Goal: Task Accomplishment & Management: Manage account settings

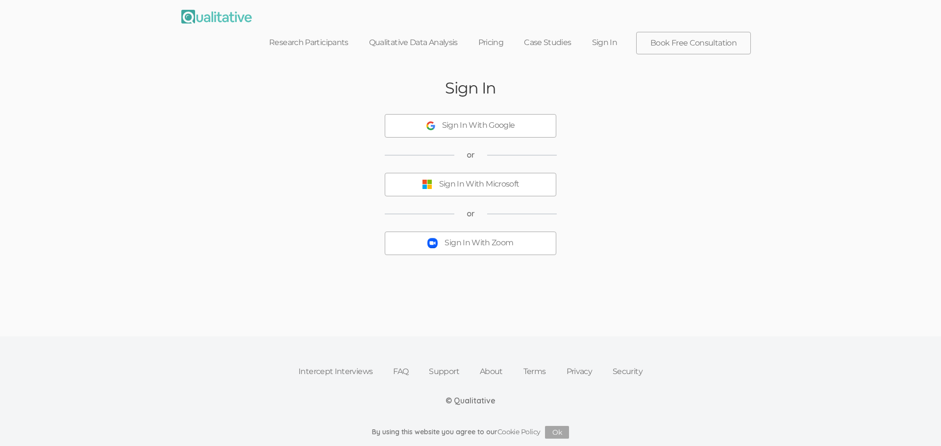
click at [491, 179] on div "Sign In With Microsoft" at bounding box center [479, 184] width 80 height 11
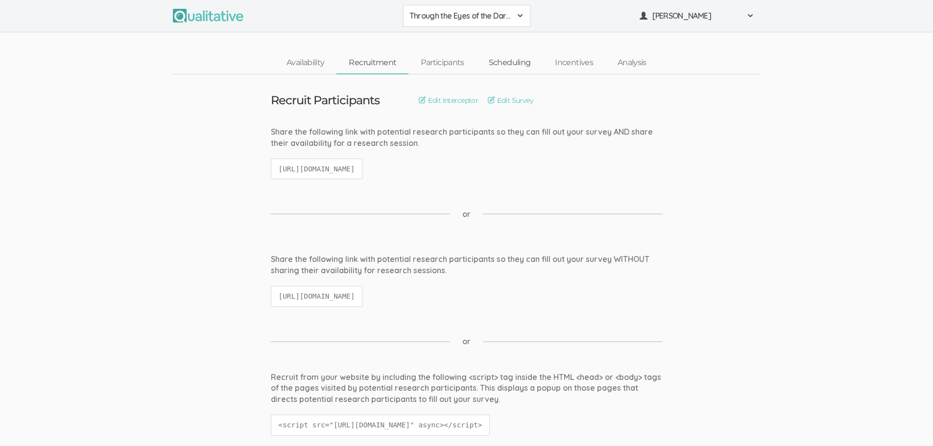
drag, startPoint x: 512, startPoint y: 63, endPoint x: 516, endPoint y: 64, distance: 4.9
click at [512, 63] on link "Scheduling" at bounding box center [510, 62] width 67 height 21
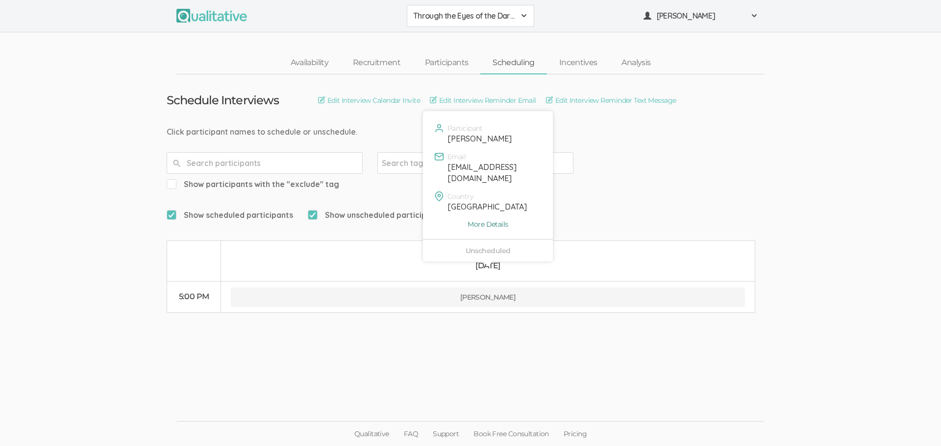
click at [497, 223] on link "More Details" at bounding box center [487, 225] width 115 height 10
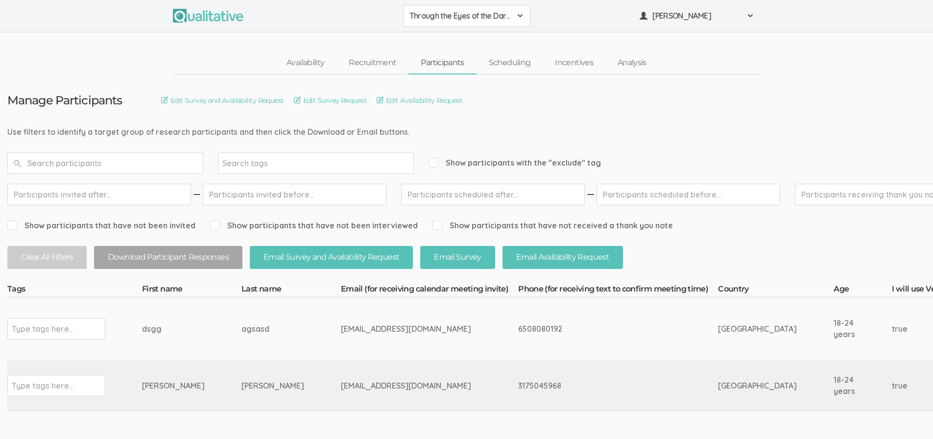
scroll to position [76, 0]
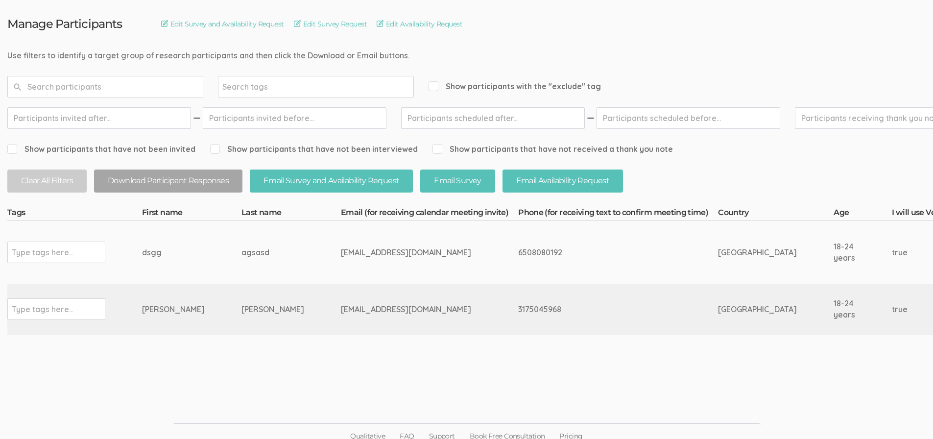
click at [78, 311] on div "Type tags here..." at bounding box center [56, 309] width 98 height 22
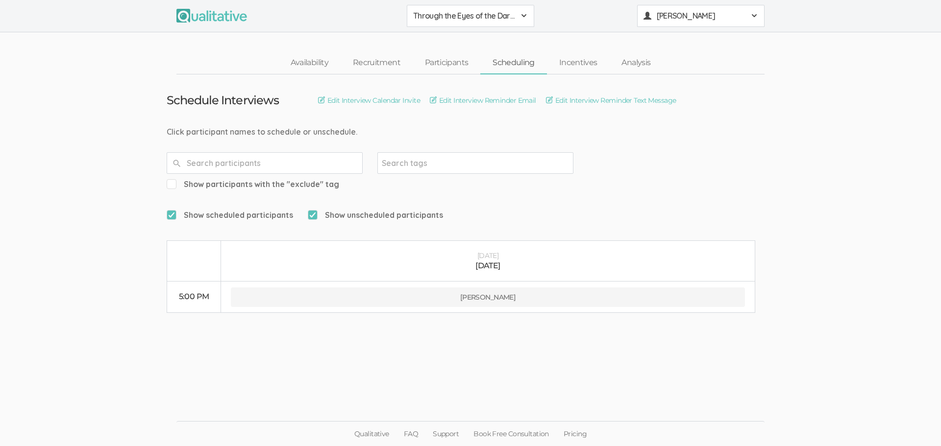
click at [673, 5] on button "[PERSON_NAME]" at bounding box center [700, 16] width 127 height 22
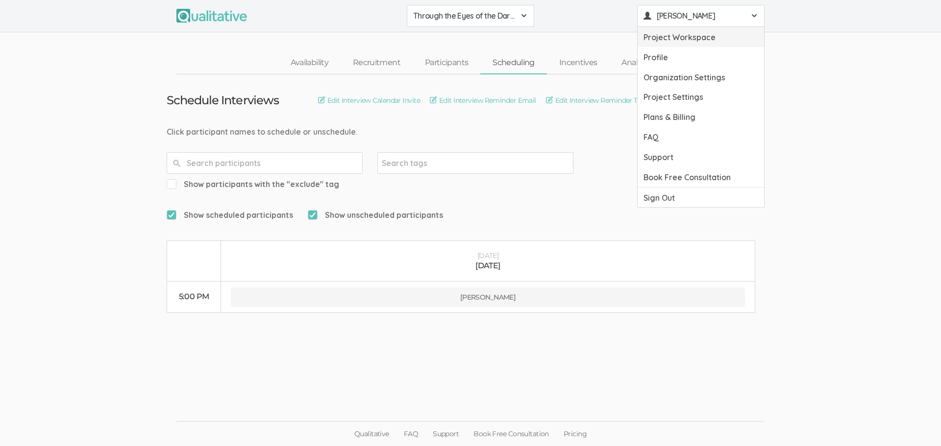
click at [681, 41] on link "Project Workspace" at bounding box center [700, 37] width 126 height 20
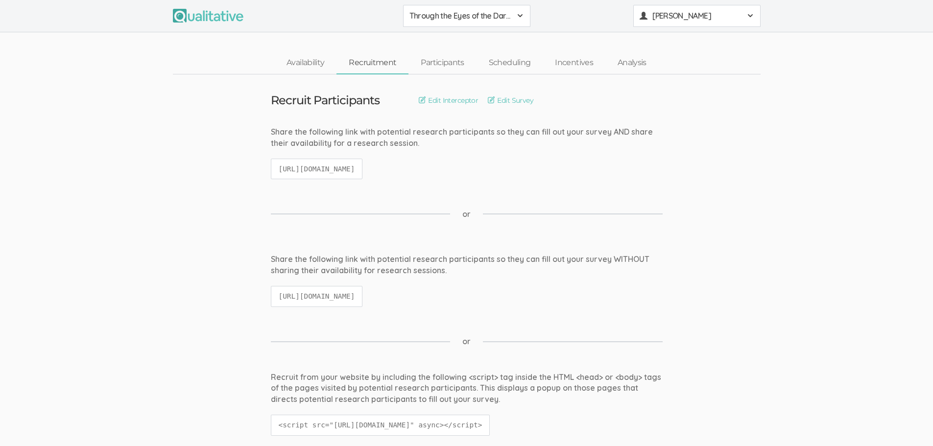
click at [682, 15] on span "[PERSON_NAME]" at bounding box center [697, 15] width 88 height 11
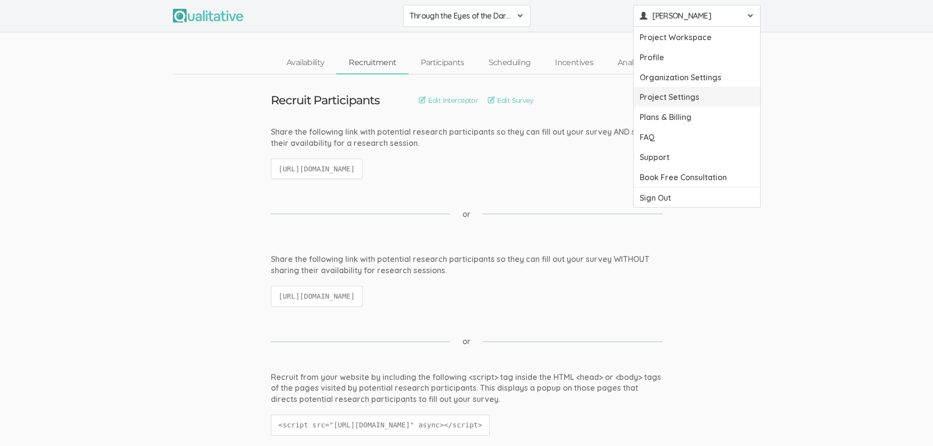
click at [693, 98] on link "Project Settings" at bounding box center [697, 97] width 126 height 20
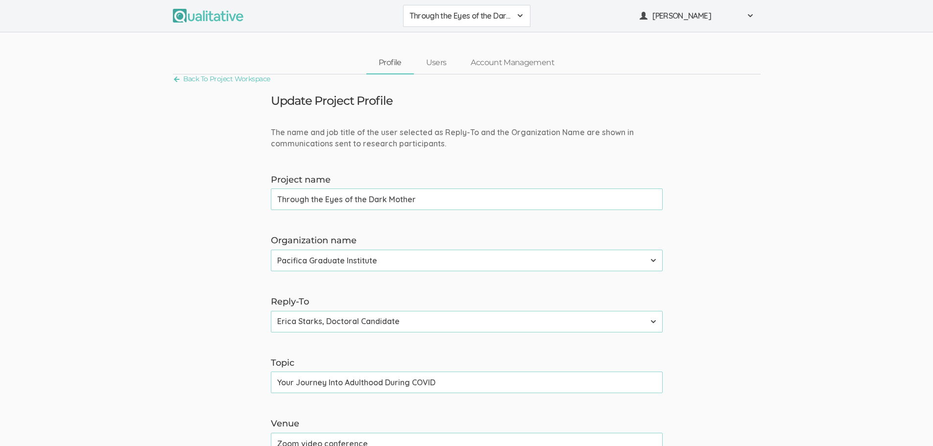
click at [443, 25] on button "Through the Eyes of the Dark Mother" at bounding box center [466, 16] width 127 height 22
click at [440, 21] on span "Through the Eyes of the Dark Mother" at bounding box center [461, 15] width 102 height 11
click at [241, 77] on link "Back To Project Workspace" at bounding box center [222, 79] width 98 height 13
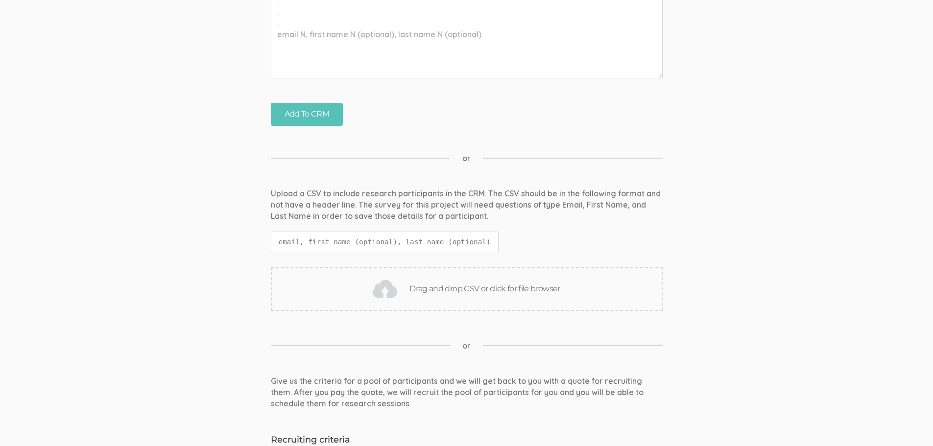
scroll to position [862, 0]
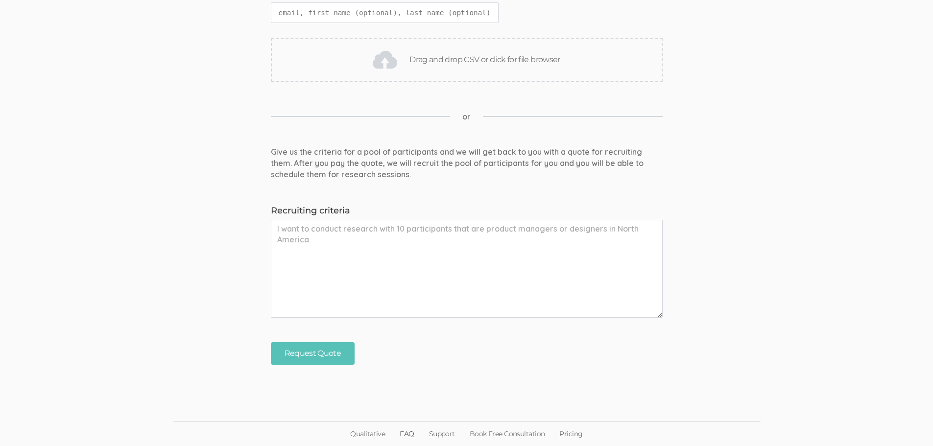
click at [415, 433] on link "FAQ" at bounding box center [406, 434] width 29 height 24
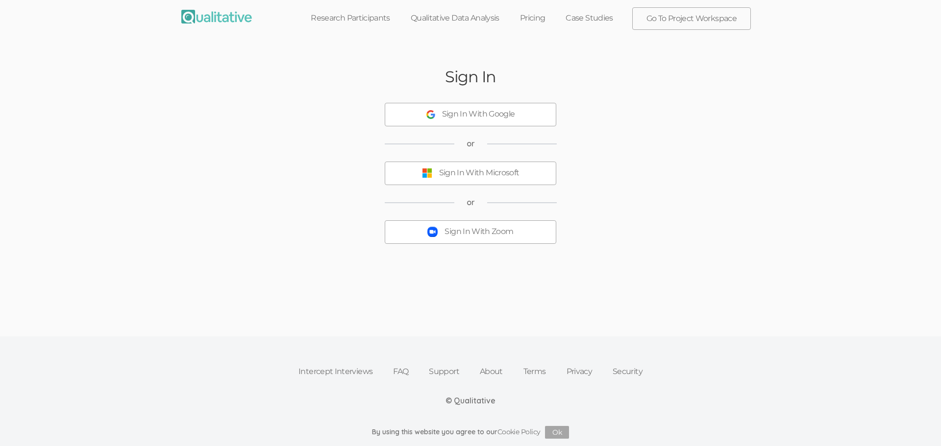
click at [492, 177] on div "Sign In With Microsoft" at bounding box center [479, 173] width 80 height 11
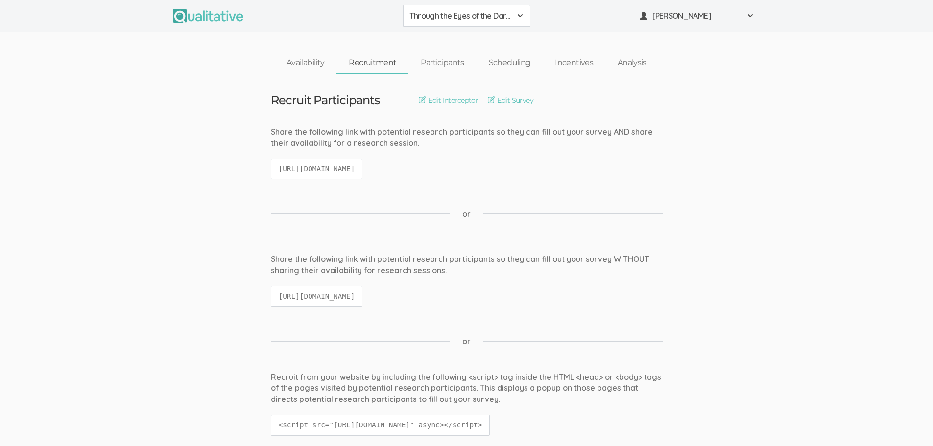
click at [495, 183] on div "Share the following link with potential research participants so they can fill …" at bounding box center [467, 157] width 407 height 63
click at [511, 66] on link "Scheduling" at bounding box center [510, 62] width 67 height 21
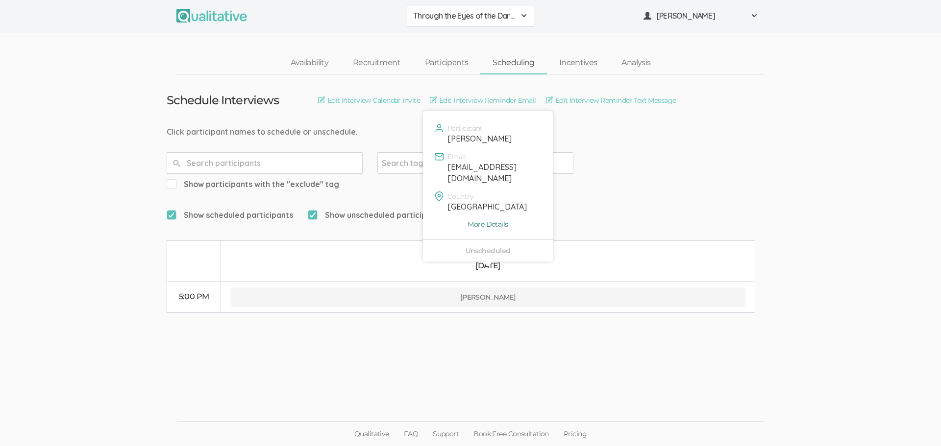
click at [479, 222] on link "More Details" at bounding box center [487, 225] width 115 height 10
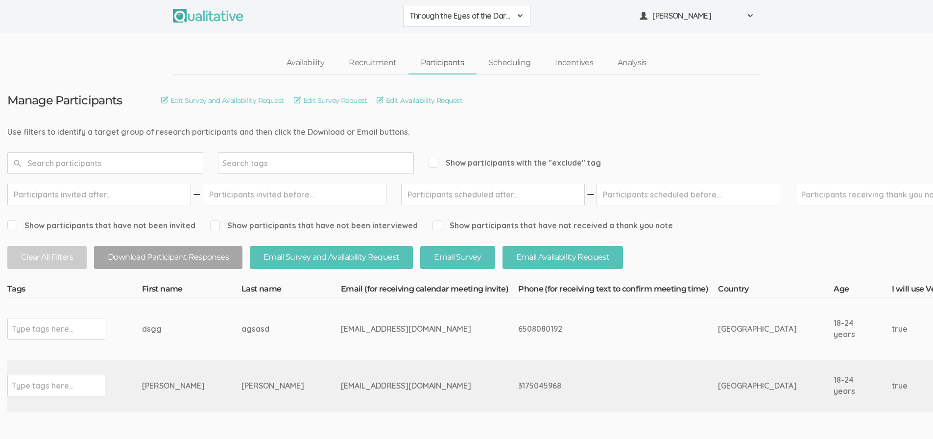
scroll to position [76, 0]
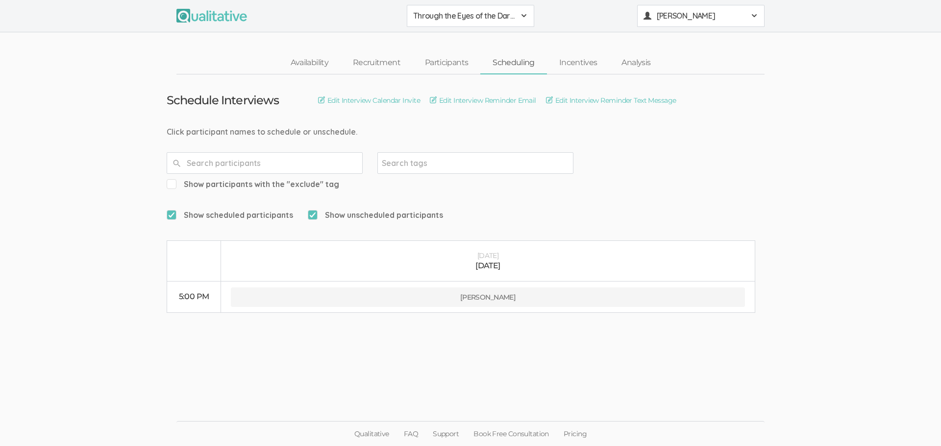
click at [691, 21] on span "[PERSON_NAME]" at bounding box center [701, 15] width 88 height 11
click at [527, 205] on form "Show scheduled participants Show unscheduled participants" at bounding box center [471, 215] width 608 height 21
click at [388, 101] on link "Edit Interview Calendar Invite" at bounding box center [369, 100] width 102 height 11
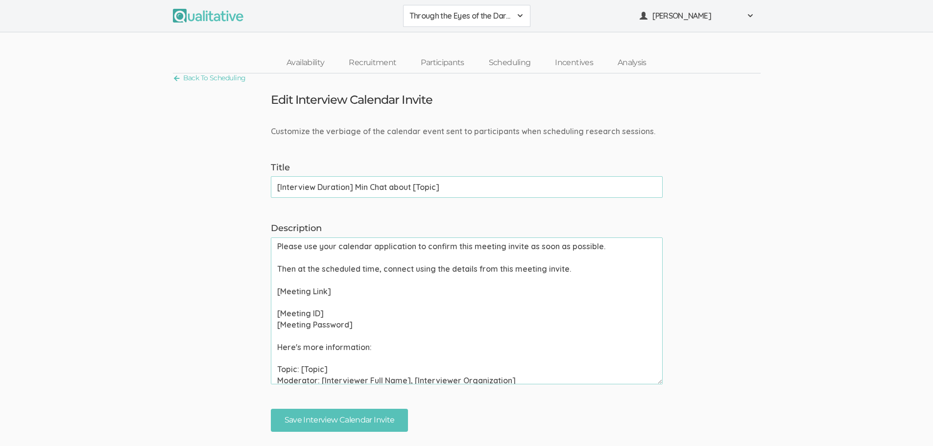
drag, startPoint x: 353, startPoint y: 188, endPoint x: 382, endPoint y: 174, distance: 32.0
click at [253, 189] on form "Customize the verbiage of the calendar event sent to participants when scheduli…" at bounding box center [466, 279] width 933 height 306
drag, startPoint x: 360, startPoint y: 189, endPoint x: 423, endPoint y: 194, distance: 63.4
click at [423, 194] on input "30-45 Min Chat about [Topic]" at bounding box center [467, 187] width 392 height 22
type input "30-45 Min Chat about your experience with COVID"
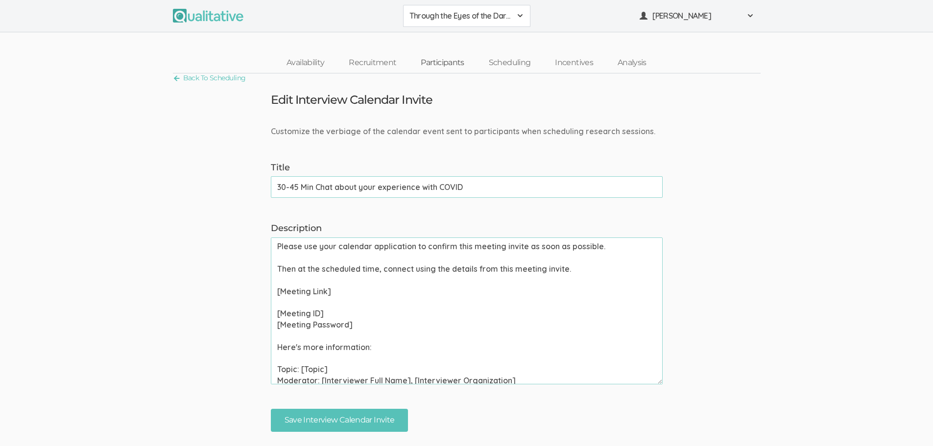
click at [433, 63] on link "Participants" at bounding box center [443, 62] width 68 height 21
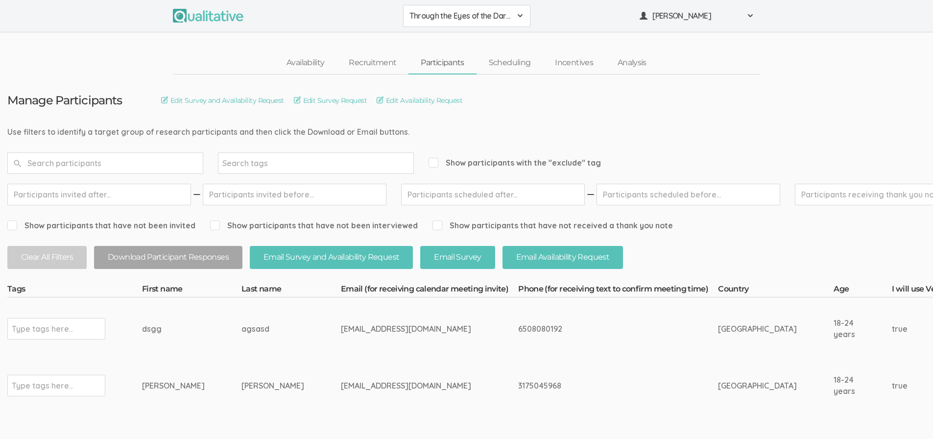
drag, startPoint x: 374, startPoint y: 386, endPoint x: 267, endPoint y: 386, distance: 107.8
click at [341, 386] on div "[EMAIL_ADDRESS][DOMAIN_NAME]" at bounding box center [411, 385] width 141 height 11
copy div "[EMAIL_ADDRESS][DOMAIN_NAME]"
click at [520, 63] on link "Scheduling" at bounding box center [510, 62] width 67 height 21
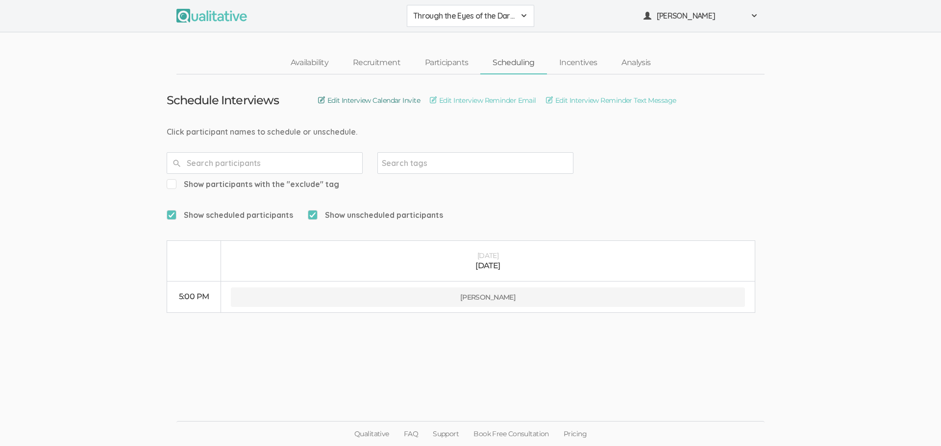
click at [377, 100] on link "Edit Interview Calendar Invite" at bounding box center [369, 100] width 102 height 11
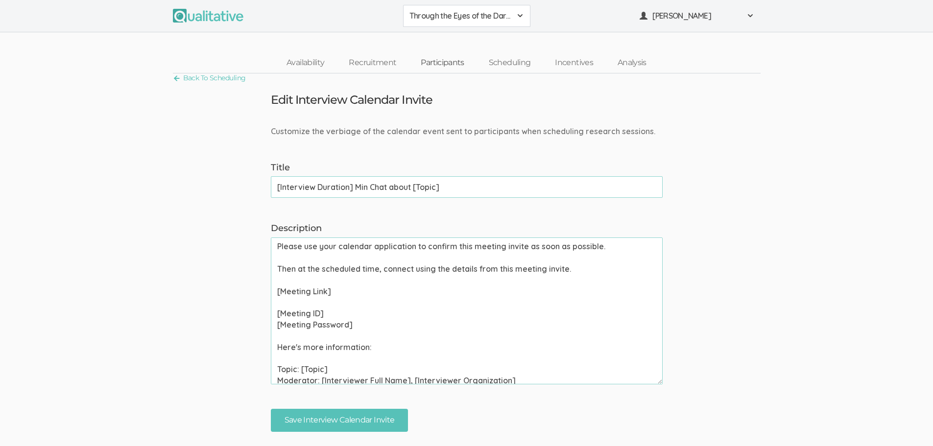
click at [451, 54] on link "Participants" at bounding box center [443, 62] width 68 height 21
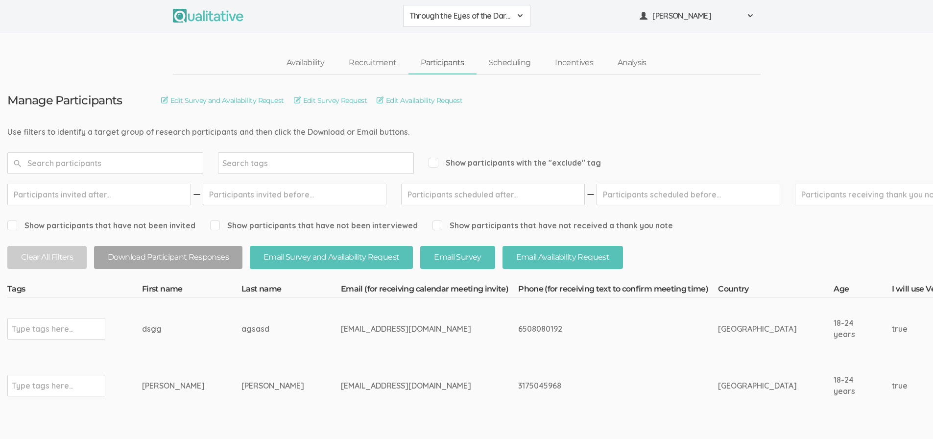
click at [451, 62] on link "Participants" at bounding box center [443, 62] width 68 height 21
click at [305, 64] on link "Availability" at bounding box center [305, 62] width 62 height 21
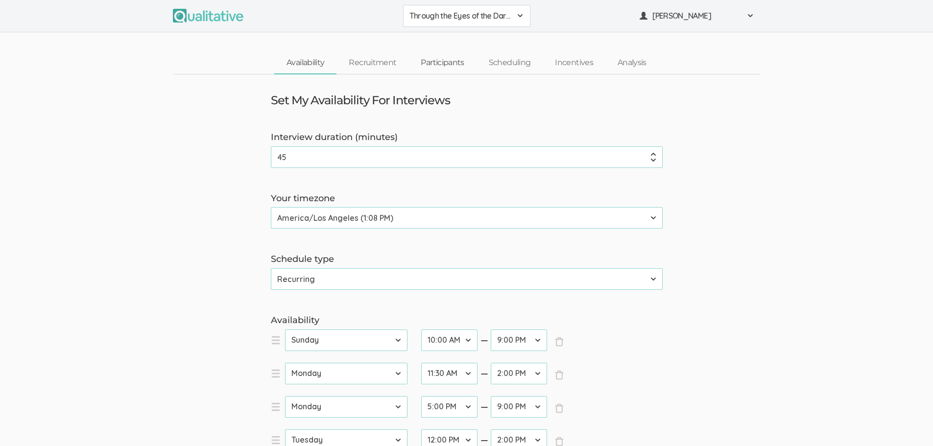
click at [436, 61] on link "Participants" at bounding box center [443, 62] width 68 height 21
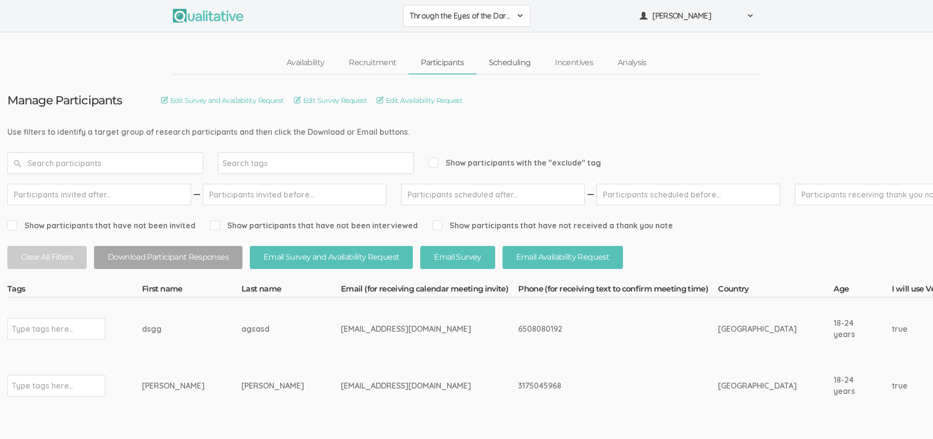
click at [514, 66] on link "Scheduling" at bounding box center [510, 62] width 67 height 21
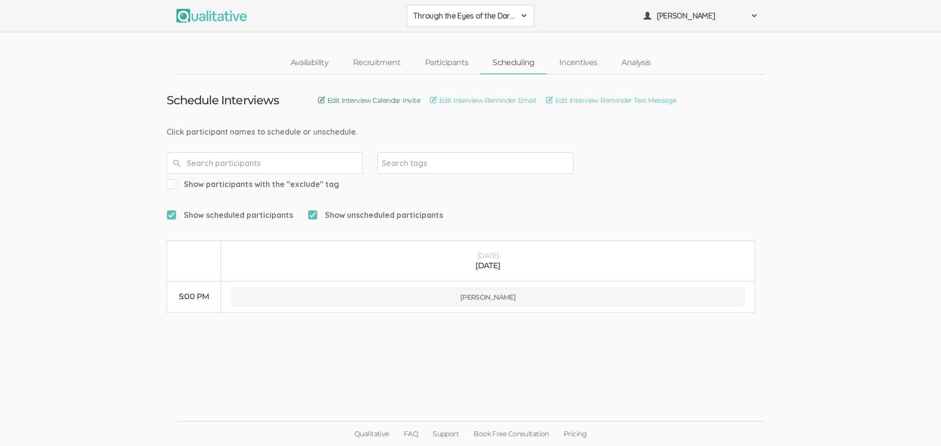
click at [388, 102] on link "Edit Interview Calendar Invite" at bounding box center [369, 100] width 102 height 11
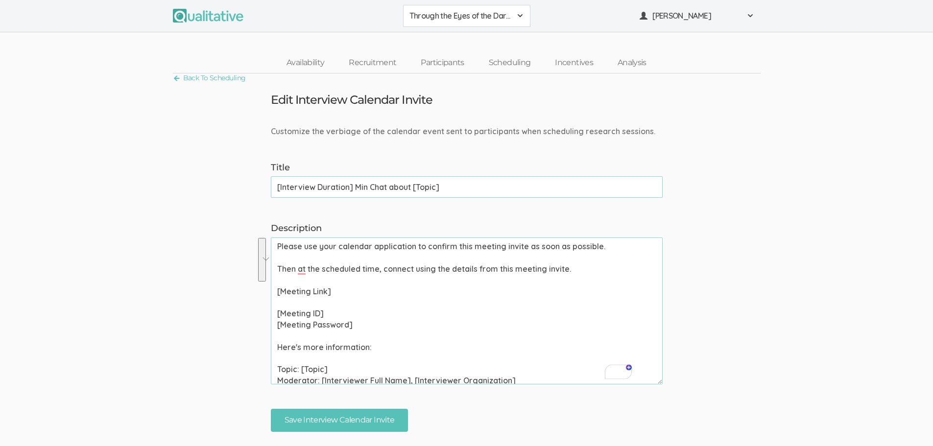
drag, startPoint x: 300, startPoint y: 291, endPoint x: 368, endPoint y: 324, distance: 76.0
click at [368, 324] on textarea "Please use your calendar application to confirm this meeting invite as soon as …" at bounding box center [467, 311] width 392 height 147
paste textarea "https://mvla-net.zoom.us/j/99066853654"
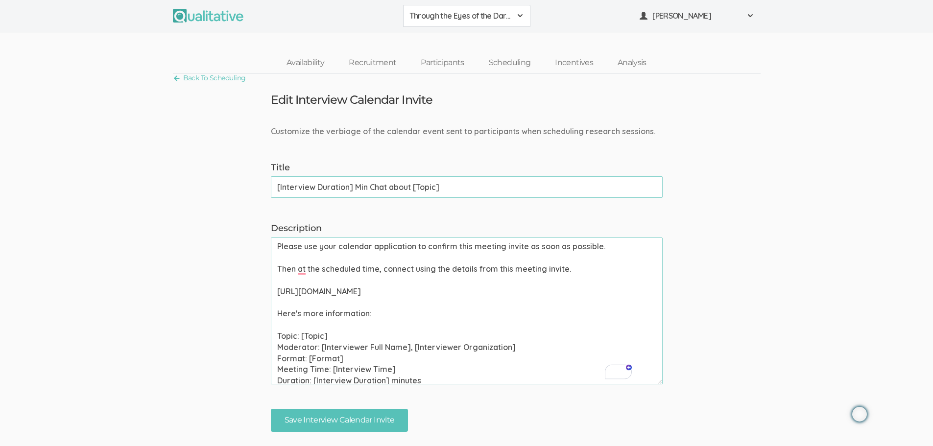
type textarea "Please use your calendar application to confirm this meeting invite as soon as …"
drag, startPoint x: 355, startPoint y: 189, endPoint x: 139, endPoint y: 191, distance: 215.6
click at [139, 191] on form "Customize the verbiage of the calendar event sent to participants when scheduli…" at bounding box center [466, 279] width 933 height 306
drag, startPoint x: 360, startPoint y: 189, endPoint x: 433, endPoint y: 182, distance: 72.9
click at [433, 182] on input "30-45 Min Chat about [Topic]" at bounding box center [467, 187] width 392 height 22
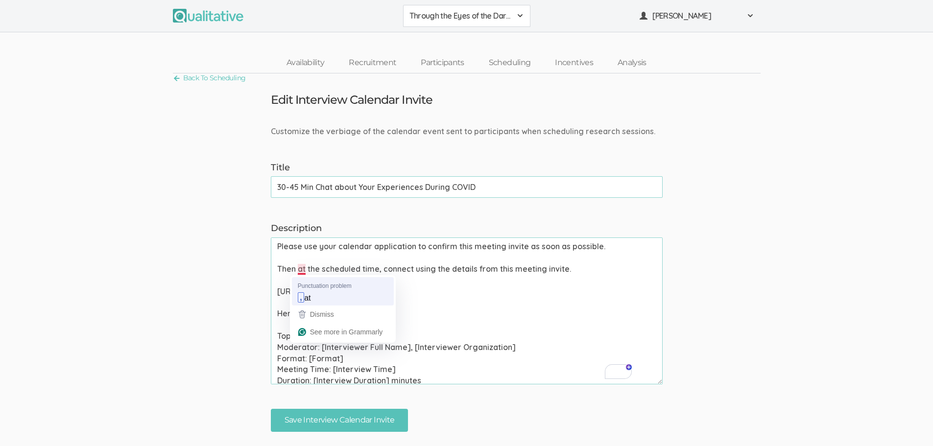
type input "30-45 Min Chat about Your Experiences During COVID"
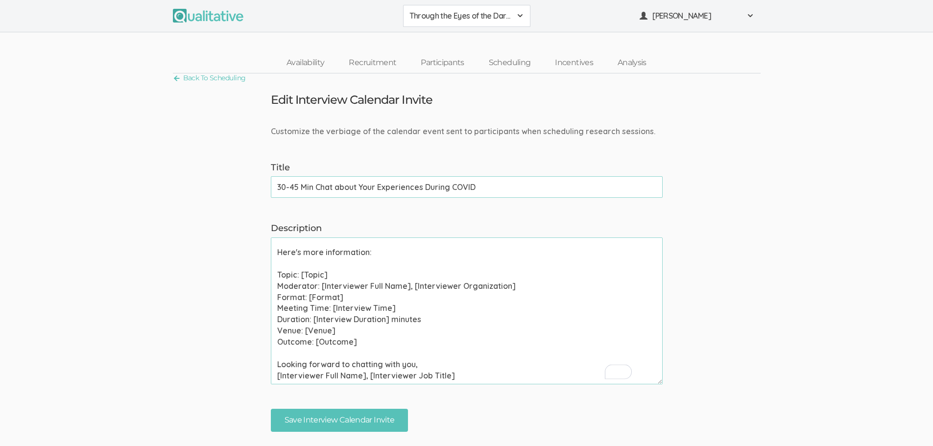
drag, startPoint x: 298, startPoint y: 279, endPoint x: 340, endPoint y: 275, distance: 41.8
click at [340, 275] on textarea "Please use your calendar application to confirm this meeting invite as soon as …" at bounding box center [467, 311] width 392 height 147
click at [432, 291] on span "Mother" at bounding box center [425, 291] width 26 height 8
drag, startPoint x: 321, startPoint y: 286, endPoint x: 540, endPoint y: 288, distance: 218.5
click at [540, 288] on textarea "Please use your calendar application to confirm this meeting invite as soon as …" at bounding box center [467, 311] width 392 height 147
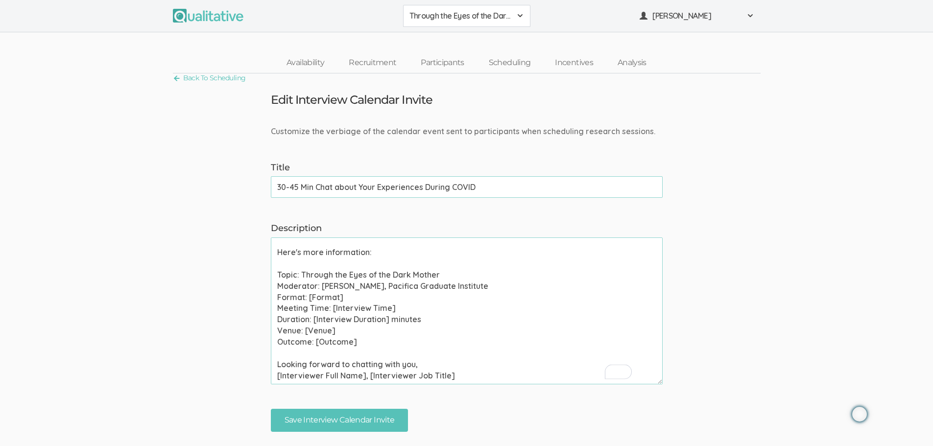
drag, startPoint x: 309, startPoint y: 300, endPoint x: 356, endPoint y: 301, distance: 47.5
click at [356, 301] on textarea "Please use your calendar application to confirm this meeting invite as soon as …" at bounding box center [467, 311] width 392 height 147
click at [326, 310] on textarea "Please use your calendar application to confirm this meeting invite as soon as …" at bounding box center [467, 311] width 392 height 147
drag, startPoint x: 330, startPoint y: 308, endPoint x: 404, endPoint y: 311, distance: 74.0
click at [404, 311] on textarea "Please use your calendar application to confirm this meeting invite as soon as …" at bounding box center [467, 311] width 392 height 147
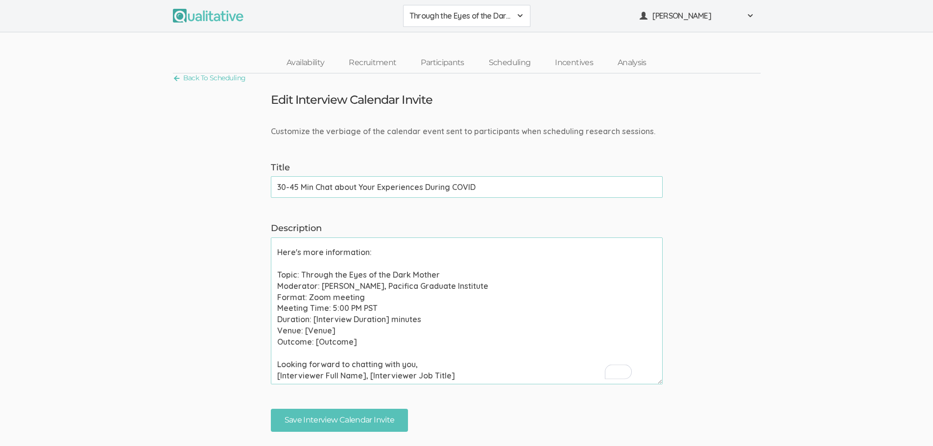
drag, startPoint x: 389, startPoint y: 323, endPoint x: 315, endPoint y: 319, distance: 74.1
click at [315, 319] on textarea "Please use your calendar application to confirm this meeting invite as soon as …" at bounding box center [467, 311] width 392 height 147
drag, startPoint x: 275, startPoint y: 332, endPoint x: 364, endPoint y: 343, distance: 89.4
click at [364, 343] on textarea "Please use your calendar application to confirm this meeting invite as soon as …" at bounding box center [467, 311] width 392 height 147
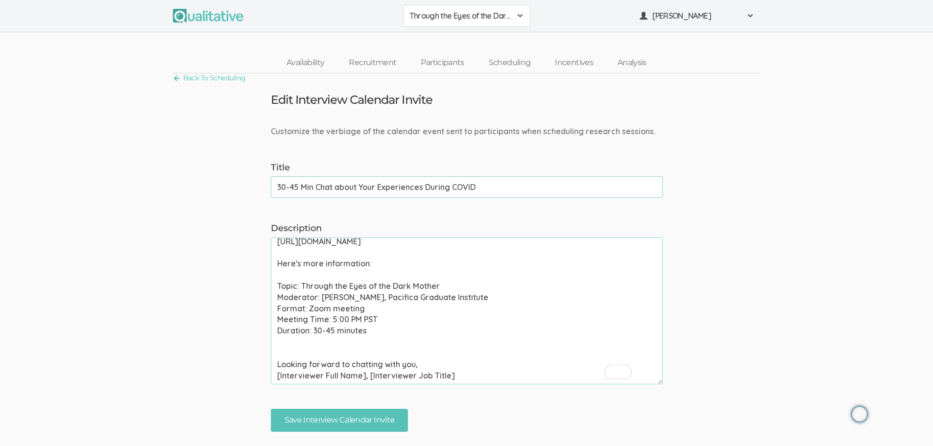
scroll to position [50, 0]
click at [411, 315] on textarea "Please use your calendar application to confirm this meeting invite as soon as …" at bounding box center [467, 311] width 392 height 147
click at [412, 321] on textarea "Please use your calendar application to confirm this meeting invite as soon as …" at bounding box center [467, 311] width 392 height 147
drag, startPoint x: 320, startPoint y: 296, endPoint x: 479, endPoint y: 300, distance: 159.3
click at [479, 300] on textarea "Please use your calendar application to confirm this meeting invite as soon as …" at bounding box center [467, 311] width 392 height 147
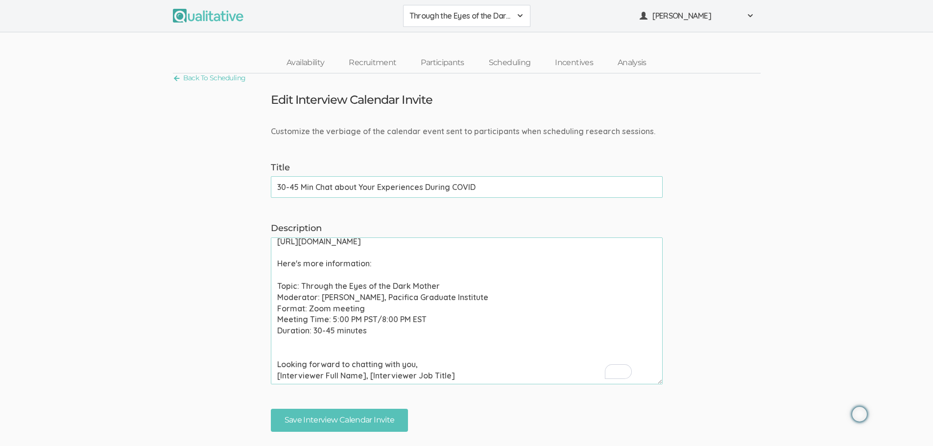
click at [446, 321] on textarea "Please use your calendar application to confirm this meeting invite as soon as …" at bounding box center [467, 311] width 392 height 147
drag, startPoint x: 326, startPoint y: 298, endPoint x: 364, endPoint y: 298, distance: 38.2
click at [364, 298] on textarea "Please use your calendar application to confirm this meeting invite as soon as …" at bounding box center [467, 311] width 392 height 147
drag, startPoint x: 277, startPoint y: 376, endPoint x: 467, endPoint y: 374, distance: 190.6
click at [467, 374] on textarea "Please use your calendar application to confirm this meeting invite as soon as …" at bounding box center [467, 311] width 392 height 147
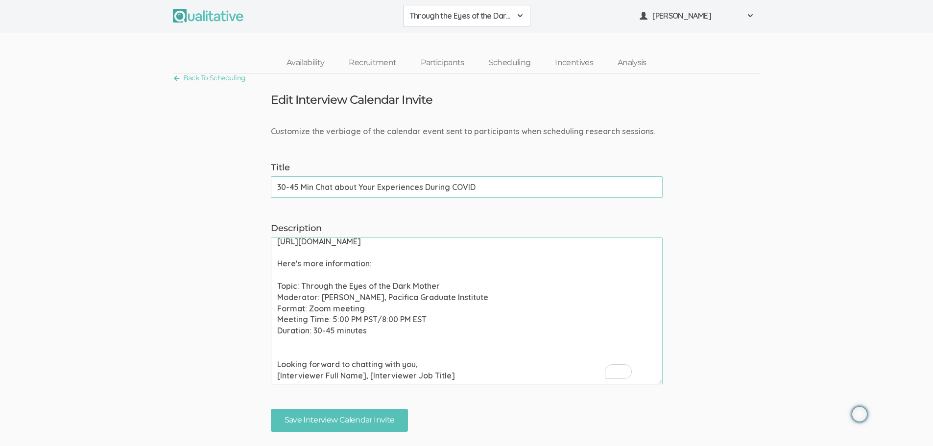
paste textarea "[PERSON_NAME]"
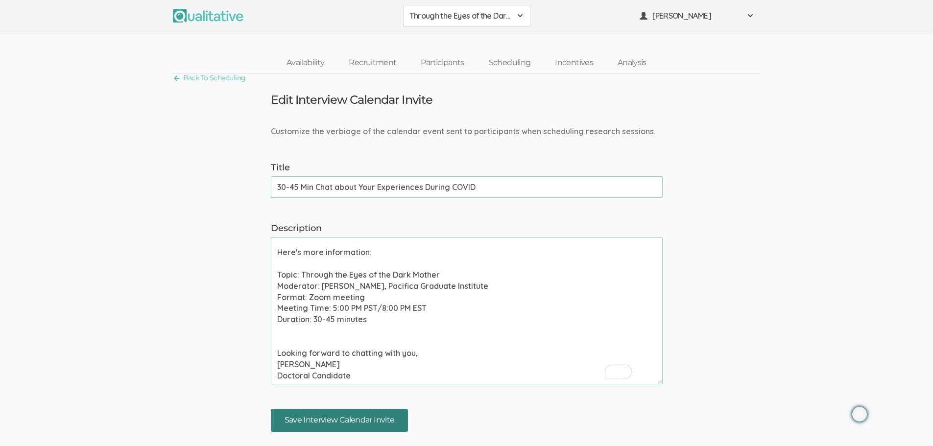
type textarea "Please use your calendar application to confirm this meeting invite as soon as …"
click at [326, 419] on input "Save Interview Calendar Invite" at bounding box center [340, 420] width 138 height 23
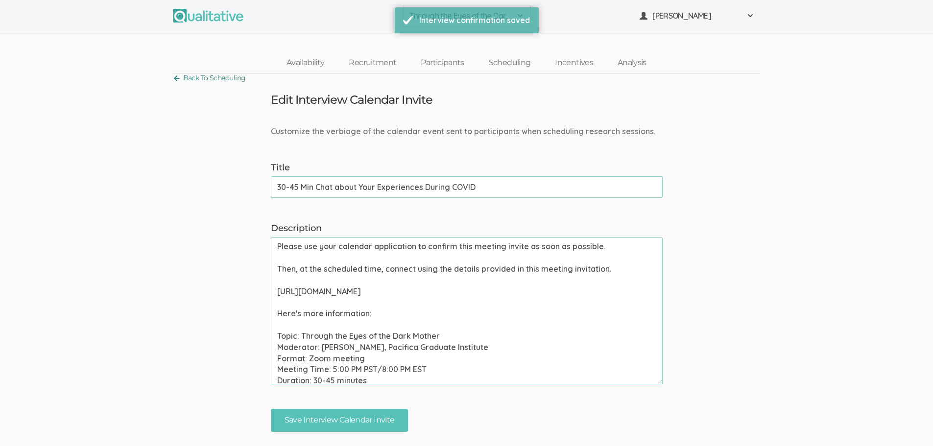
click at [206, 79] on link "Back To Scheduling" at bounding box center [209, 78] width 73 height 13
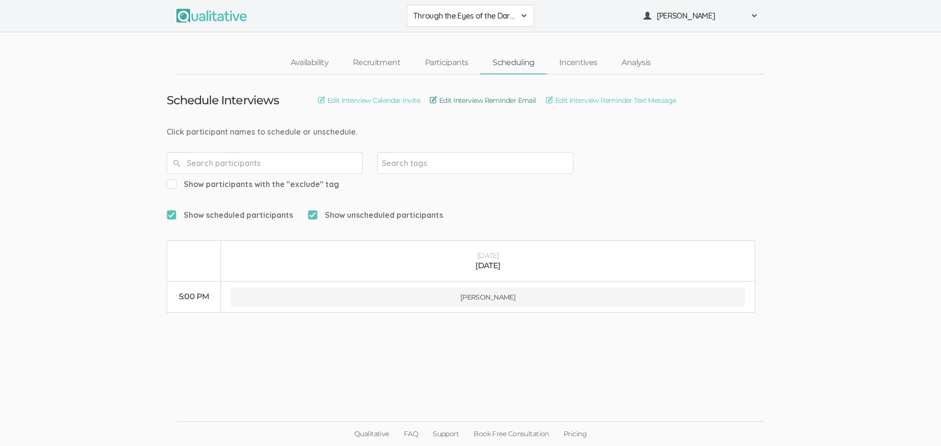
click at [506, 98] on link "Edit Interview Reminder Email" at bounding box center [483, 100] width 106 height 11
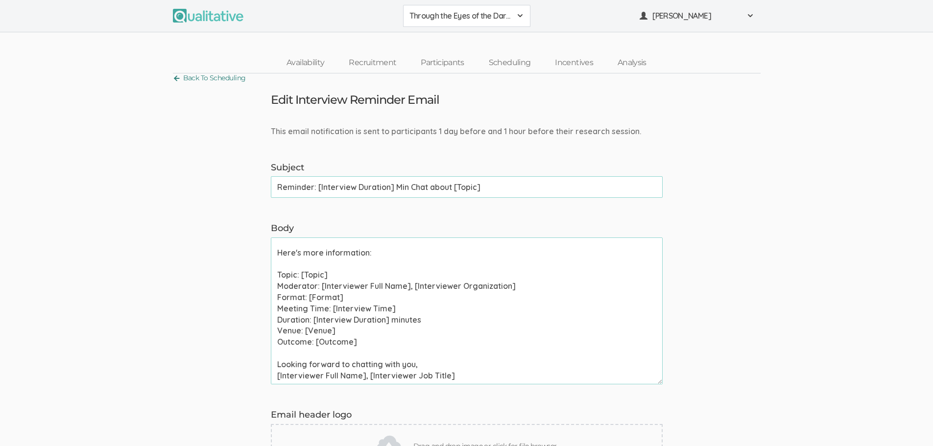
click at [205, 76] on link "Back To Scheduling" at bounding box center [209, 78] width 73 height 13
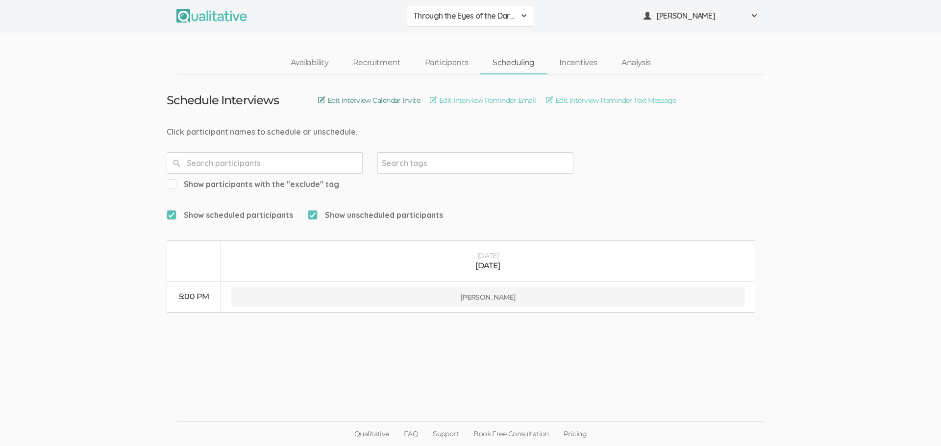
click at [397, 102] on link "Edit Interview Calendar Invite" at bounding box center [369, 100] width 102 height 11
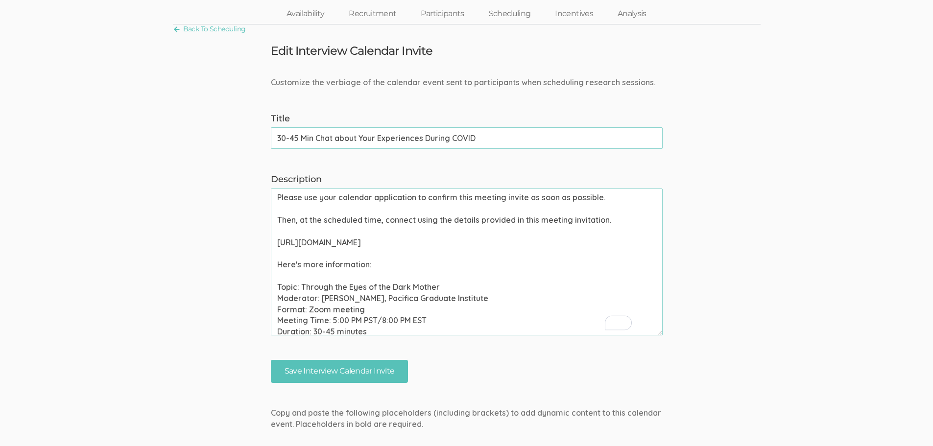
drag, startPoint x: 372, startPoint y: 323, endPoint x: 242, endPoint y: 160, distance: 209.5
click at [242, 160] on form "Customize the verbiage of the calendar event sent to participants when scheduli…" at bounding box center [466, 230] width 933 height 306
click at [440, 8] on link "Participants" at bounding box center [443, 13] width 68 height 21
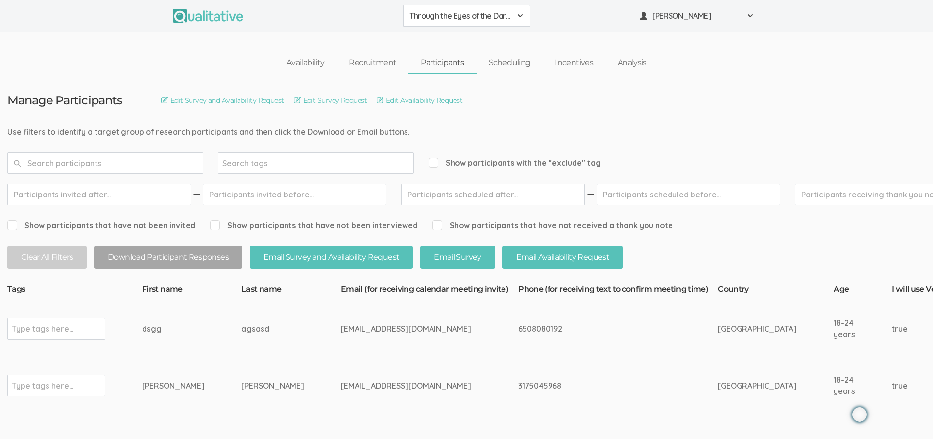
drag, startPoint x: 373, startPoint y: 390, endPoint x: 266, endPoint y: 387, distance: 107.8
click at [341, 387] on div "[EMAIL_ADDRESS][DOMAIN_NAME]" at bounding box center [411, 385] width 141 height 11
copy div "[EMAIL_ADDRESS][DOMAIN_NAME]"
click at [659, 12] on span "[PERSON_NAME]" at bounding box center [697, 15] width 88 height 11
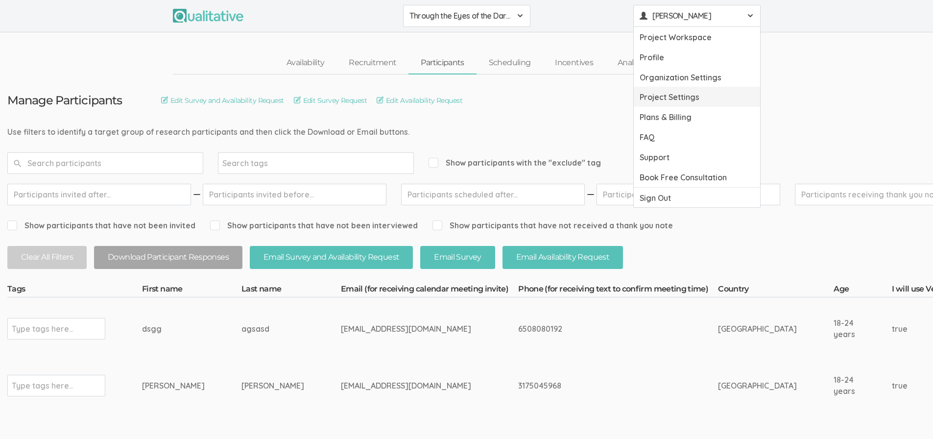
click at [677, 96] on link "Project Settings" at bounding box center [697, 97] width 126 height 20
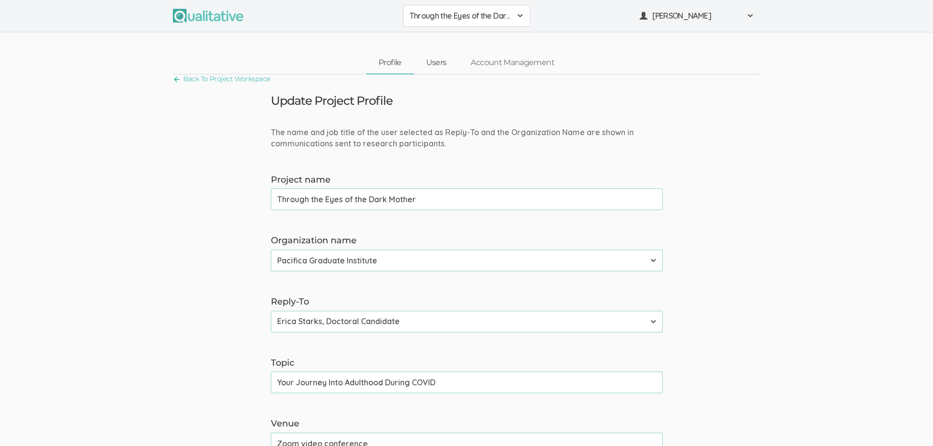
click at [439, 60] on link "Users" at bounding box center [436, 62] width 45 height 21
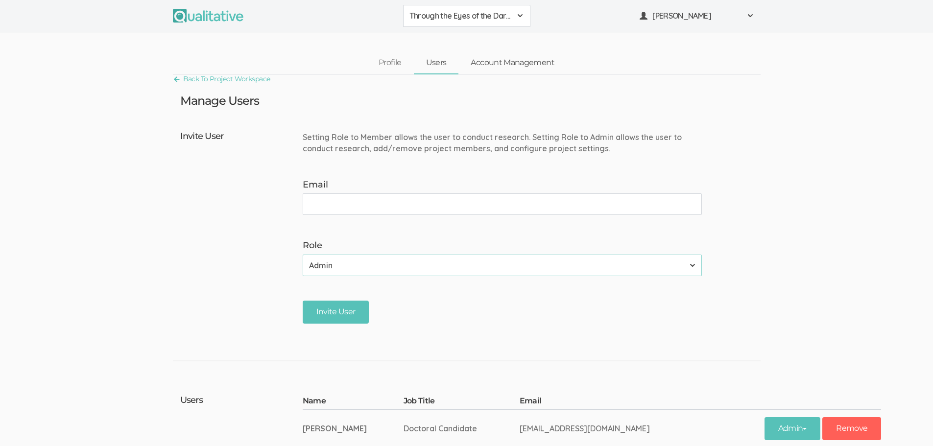
click at [518, 63] on link "Account Management" at bounding box center [513, 62] width 108 height 21
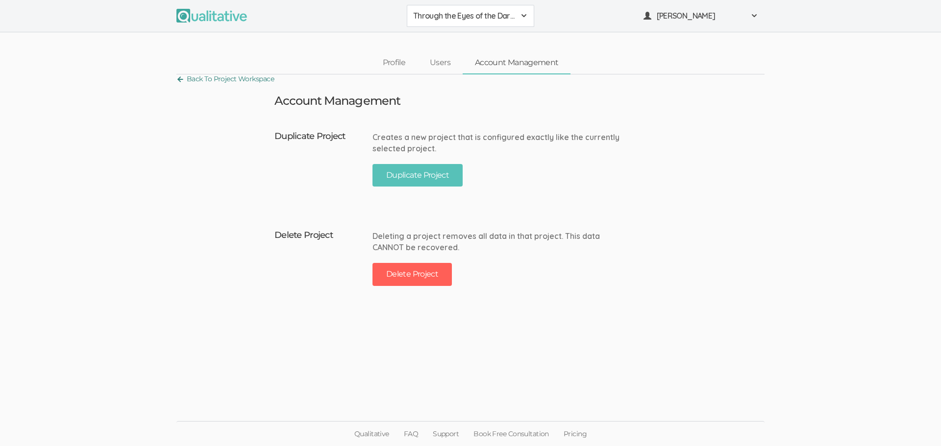
click at [190, 79] on link "Back To Project Workspace" at bounding box center [225, 79] width 98 height 13
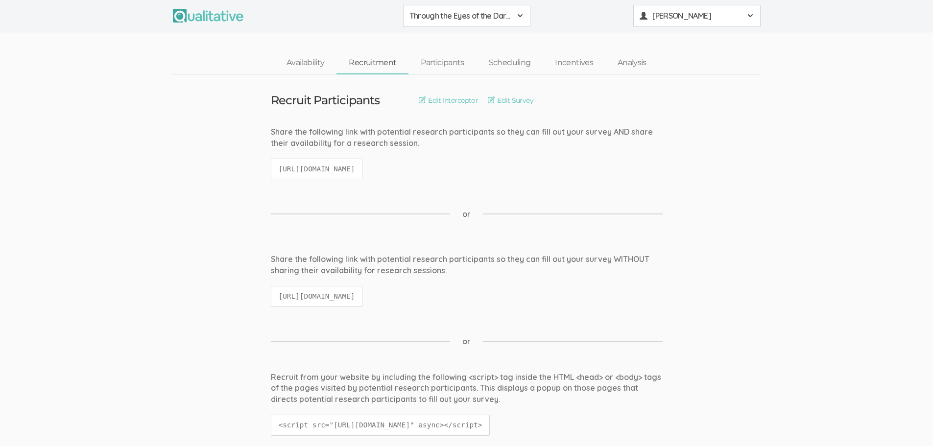
click at [679, 21] on span "[PERSON_NAME]" at bounding box center [697, 15] width 88 height 11
click at [505, 19] on span "Through the Eyes of the Dark Mother" at bounding box center [461, 15] width 102 height 11
click at [630, 38] on ui-view "Availability Recruitment Participants Scheduling Incentives Analysis" at bounding box center [466, 53] width 933 height 42
click at [751, 17] on span at bounding box center [751, 16] width 8 height 8
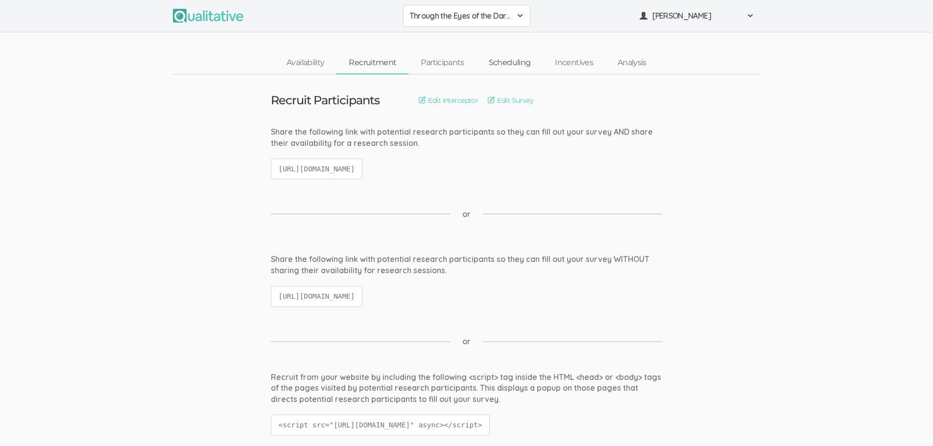
click at [507, 59] on link "Scheduling" at bounding box center [510, 62] width 67 height 21
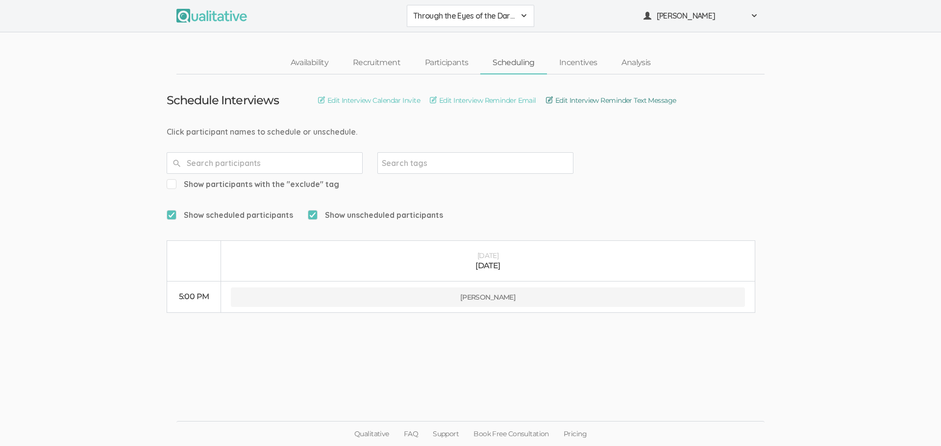
click at [592, 99] on link "Edit Interview Reminder Text Message" at bounding box center [611, 100] width 130 height 11
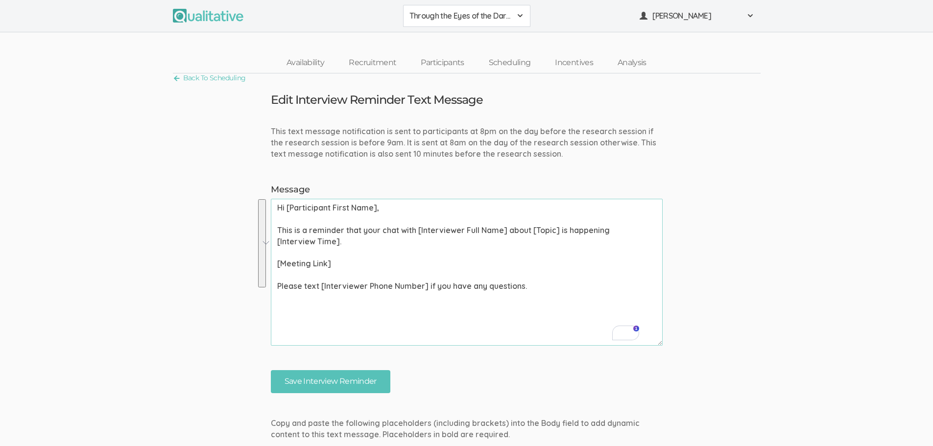
drag, startPoint x: 276, startPoint y: 209, endPoint x: 577, endPoint y: 298, distance: 314.1
click at [579, 301] on textarea "Hi [Participant First Name], This is a reminder that your chat with [Interviewe…" at bounding box center [467, 272] width 392 height 147
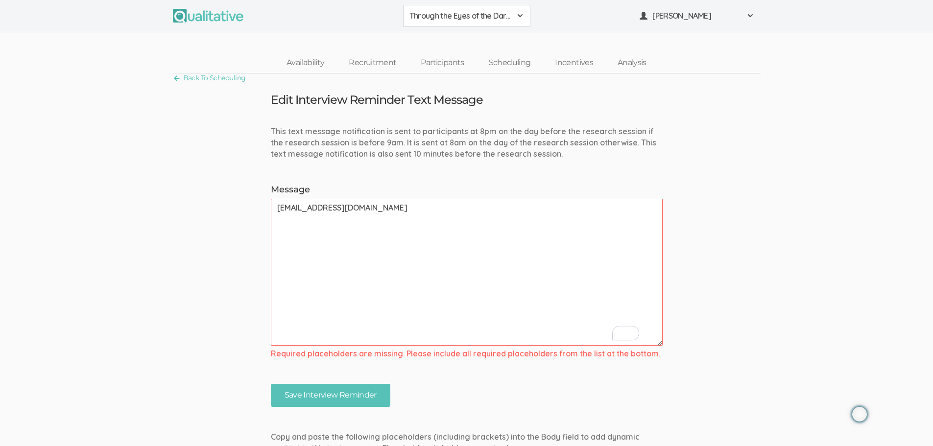
type textarea "Hi [Participant First Name], This is a reminder that your chat with [Interviewe…"
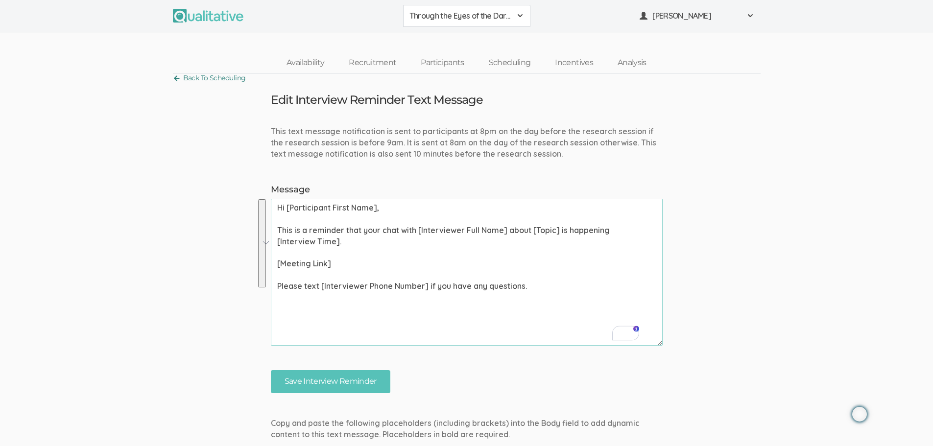
click at [218, 77] on link "Back To Scheduling" at bounding box center [209, 78] width 73 height 13
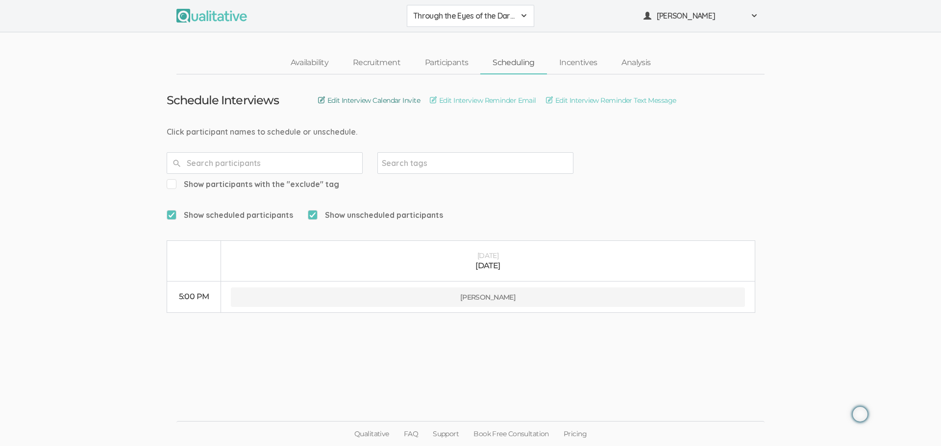
click at [412, 99] on link "Edit Interview Calendar Invite" at bounding box center [369, 100] width 102 height 11
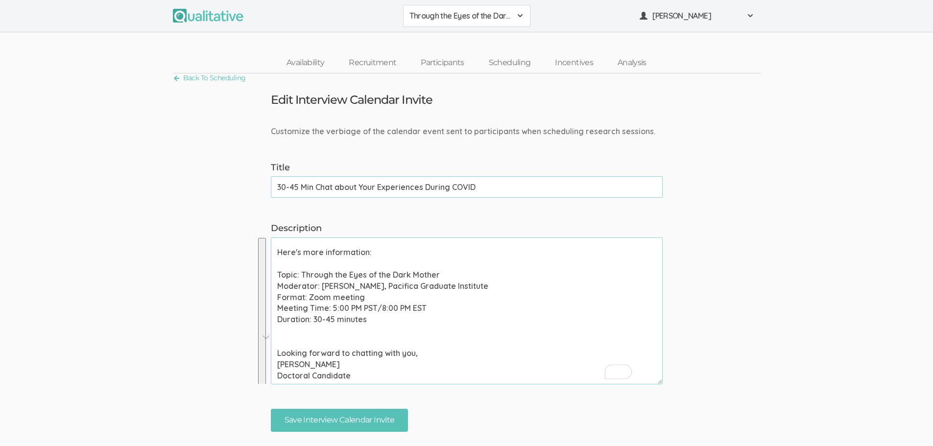
scroll to position [61, 0]
drag, startPoint x: 277, startPoint y: 248, endPoint x: 435, endPoint y: 379, distance: 205.3
click at [435, 379] on textarea "Please use your calendar application to confirm this meeting invite as soon as …" at bounding box center [467, 311] width 392 height 147
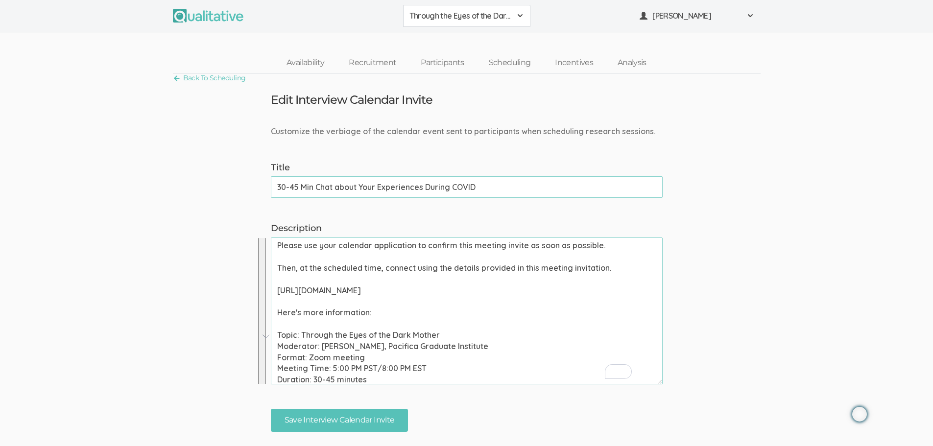
scroll to position [0, 0]
click at [229, 73] on link "Back To Scheduling" at bounding box center [209, 78] width 73 height 13
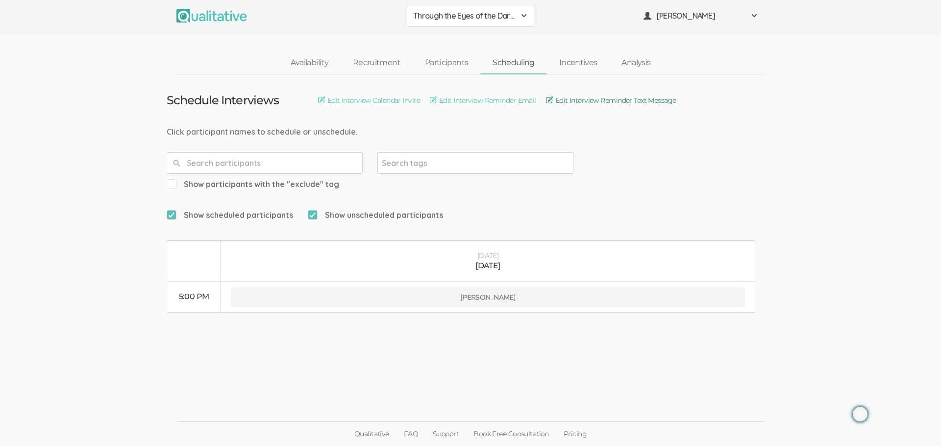
click at [635, 99] on link "Edit Interview Reminder Text Message" at bounding box center [611, 100] width 130 height 11
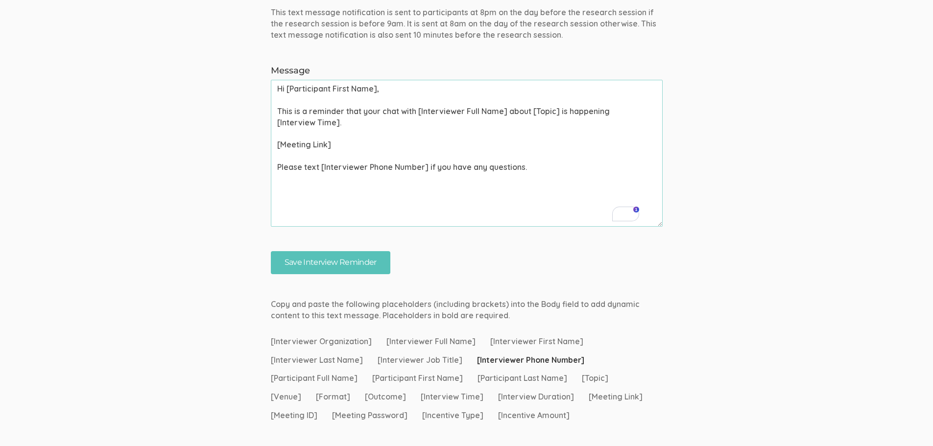
scroll to position [77, 0]
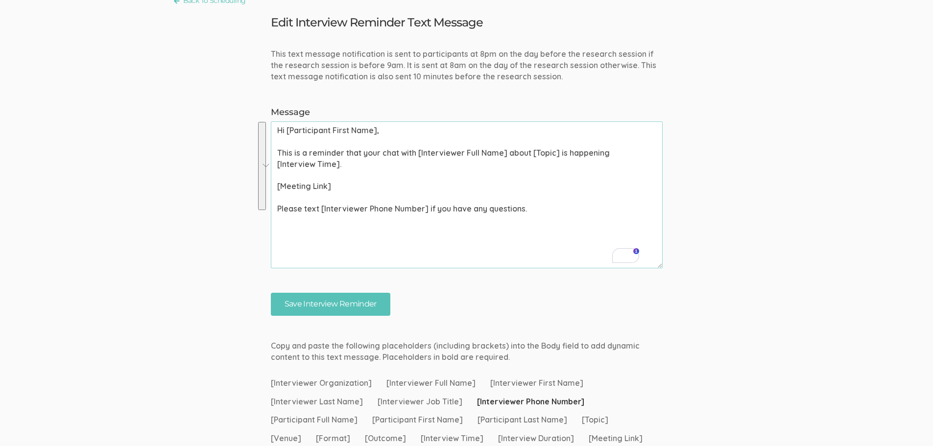
drag, startPoint x: 558, startPoint y: 211, endPoint x: 244, endPoint y: 103, distance: 331.6
click at [244, 103] on form "This text message notification is sent to participants at 8pm on the day before…" at bounding box center [466, 183] width 933 height 268
click at [449, 237] on textarea "Hi [Participant First Name], This is a reminder that your chat with [Interviewe…" at bounding box center [467, 195] width 392 height 147
click at [550, 213] on textarea "Hi [Participant First Name], This is a reminder that your chat with [Interviewe…" at bounding box center [467, 195] width 392 height 147
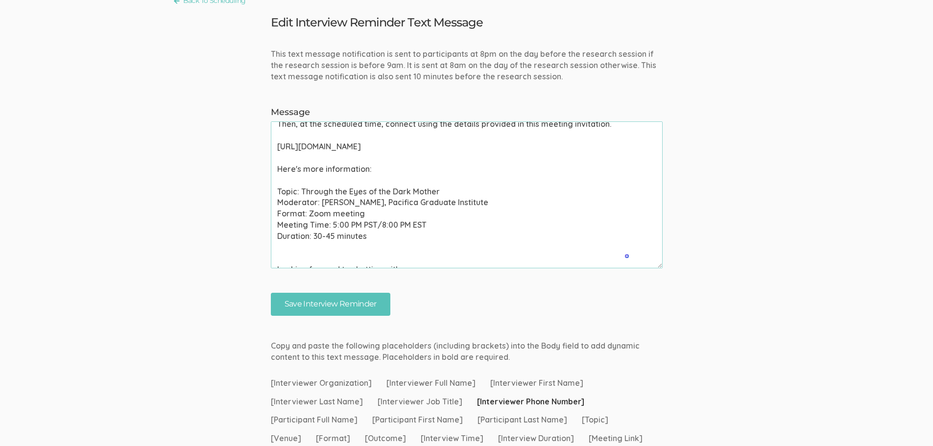
scroll to position [16, 0]
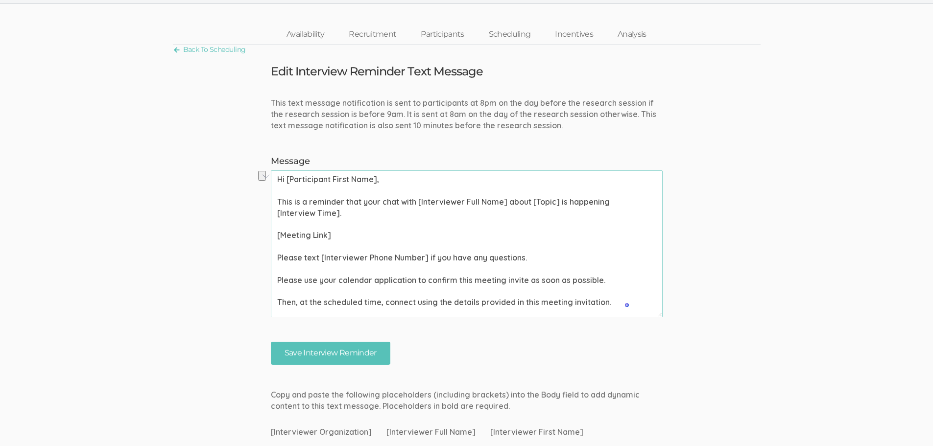
drag, startPoint x: 287, startPoint y: 181, endPoint x: 420, endPoint y: 181, distance: 133.8
click at [420, 181] on textarea "Hi [Participant First Name], This is a reminder that your chat with [Interviewe…" at bounding box center [467, 244] width 392 height 147
drag, startPoint x: 418, startPoint y: 202, endPoint x: 507, endPoint y: 204, distance: 88.7
click at [507, 204] on textarea "Hi Dylan, This is a reminder that your chat with [Interviewer Full Name] about …" at bounding box center [467, 244] width 392 height 147
click at [502, 202] on textarea "Hi Dylan, This is a reminder that your chat with Erica Starks about [Topic] is …" at bounding box center [467, 244] width 392 height 147
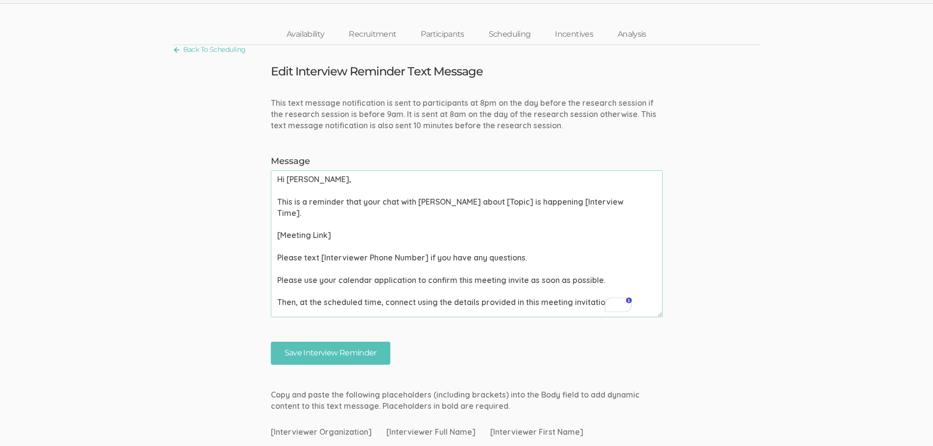
click at [503, 202] on textarea "Hi Dylan, This is a reminder that your chat with Erica Starks about [Topic] is …" at bounding box center [467, 244] width 392 height 147
drag, startPoint x: 318, startPoint y: 218, endPoint x: 384, endPoint y: 218, distance: 66.1
click at [384, 218] on textarea "Hi Dylan, This is a reminder that your chat with Erica Starks about your experi…" at bounding box center [467, 244] width 392 height 147
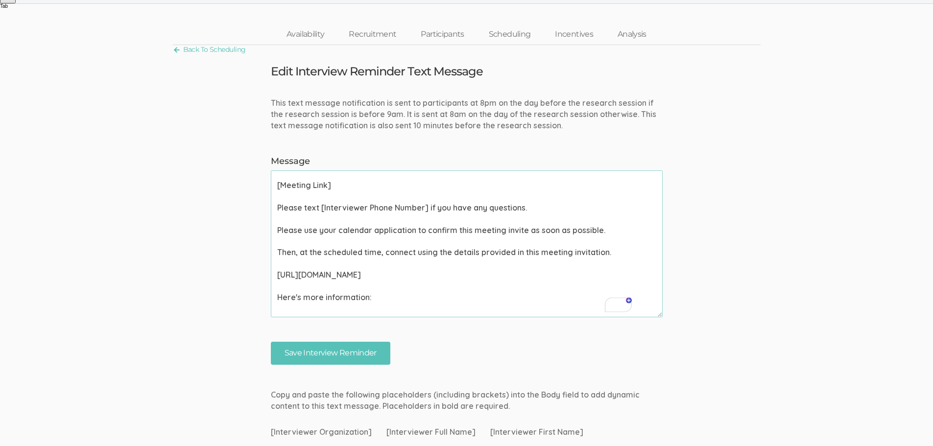
scroll to position [49, 0]
drag, startPoint x: 383, startPoint y: 276, endPoint x: 275, endPoint y: 277, distance: 107.8
click at [275, 277] on textarea "Hi Dylan, This is a reminder that your chat with Erica Starks about your experi…" at bounding box center [467, 244] width 392 height 147
drag, startPoint x: 345, startPoint y: 185, endPoint x: 255, endPoint y: 189, distance: 89.8
click at [255, 189] on form "This text message notification is sent to participants at 8pm on the day before…" at bounding box center [466, 232] width 933 height 268
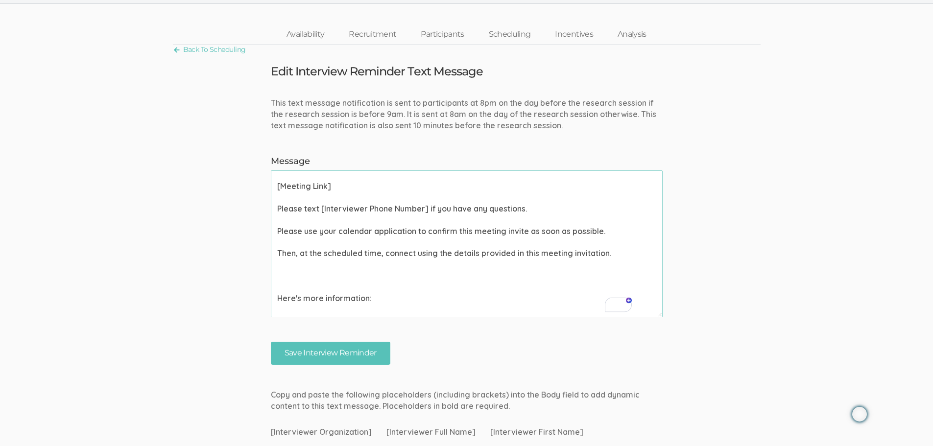
paste textarea "https://mvla-net.zoom.us/j/99066853654"
drag, startPoint x: 320, startPoint y: 210, endPoint x: 427, endPoint y: 213, distance: 106.4
click at [427, 213] on textarea "Hi Dylan, This is a reminder that your chat with Erica Starks about your experi…" at bounding box center [467, 244] width 392 height 147
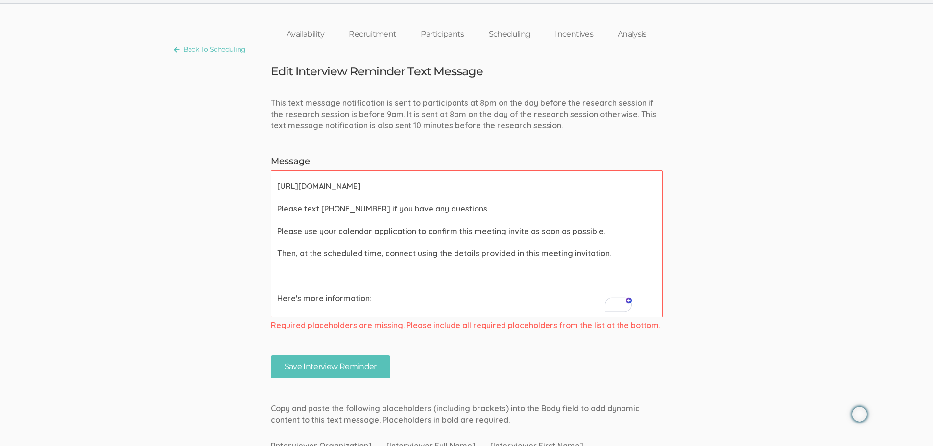
drag, startPoint x: 304, startPoint y: 232, endPoint x: 426, endPoint y: 235, distance: 122.5
click at [426, 235] on textarea "Hi Dylan, This is a reminder that your chat with Erica Starks about your experi…" at bounding box center [467, 244] width 392 height 147
click at [335, 272] on textarea "Hi Dylan, This is a reminder that your chat with Erica Starks about your experi…" at bounding box center [467, 244] width 392 height 147
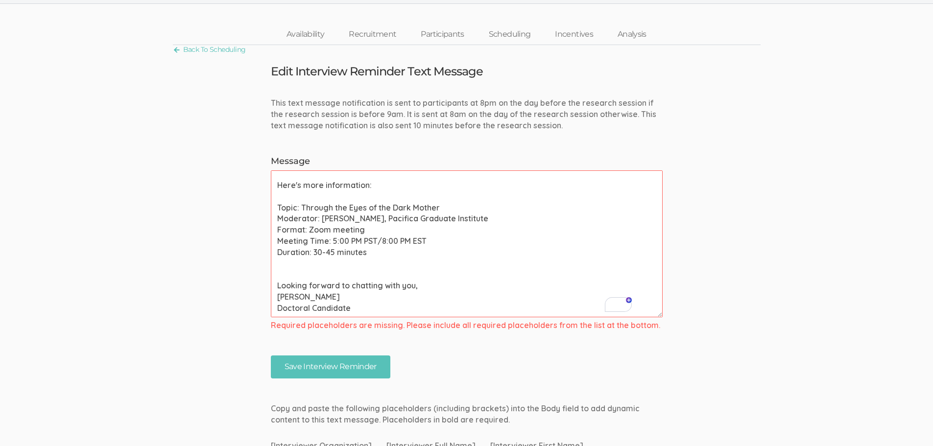
drag, startPoint x: 276, startPoint y: 277, endPoint x: 385, endPoint y: 341, distance: 126.1
click at [385, 341] on form "This text message notification is sent to participants at 8pm on the day before…" at bounding box center [466, 238] width 933 height 281
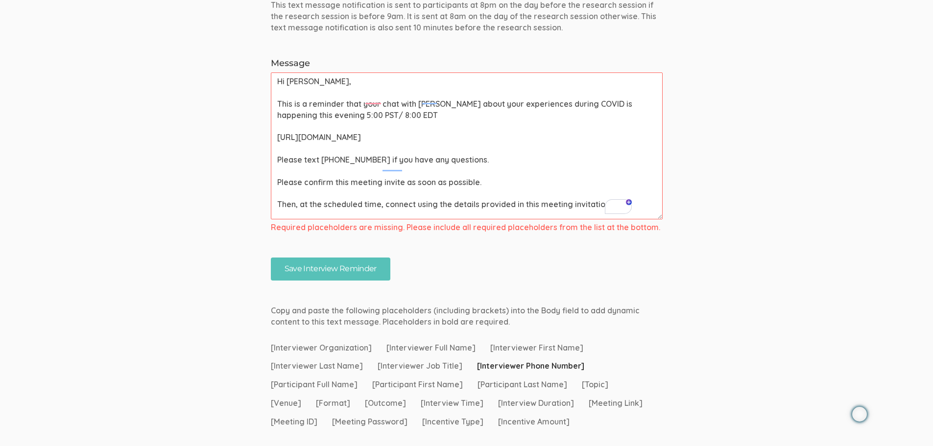
click at [322, 345] on span "[Interviewer Organization]" at bounding box center [321, 347] width 101 height 11
click at [321, 346] on span "[Interviewer Organization]" at bounding box center [321, 347] width 101 height 11
click at [324, 346] on span "[Interviewer Organization]" at bounding box center [321, 347] width 101 height 11
click at [634, 191] on textarea "Hi [PERSON_NAME], This is a reminder that your chat with [PERSON_NAME] about yo…" at bounding box center [467, 146] width 392 height 147
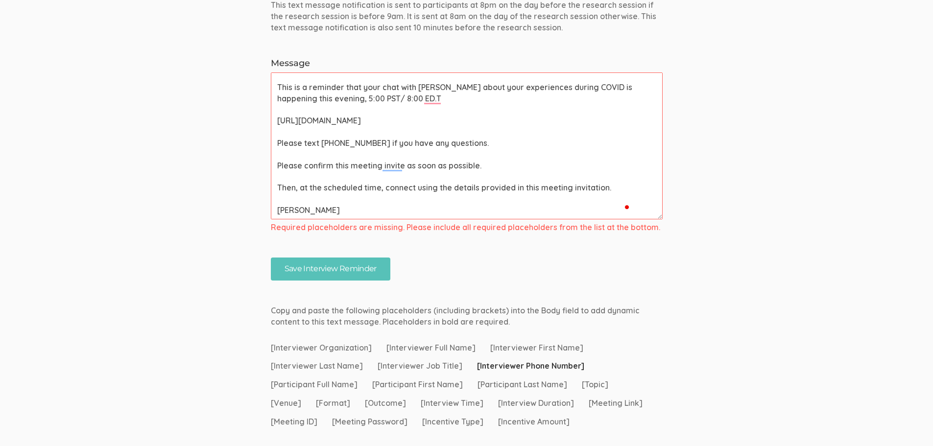
type textarea "Hi [PERSON_NAME], This is a reminder that your chat with [PERSON_NAME] about yo…"
drag, startPoint x: 275, startPoint y: 205, endPoint x: 329, endPoint y: 211, distance: 54.3
click at [329, 211] on textarea "Hi [PERSON_NAME], This is a reminder that your chat with [PERSON_NAME] about yo…" at bounding box center [467, 146] width 392 height 147
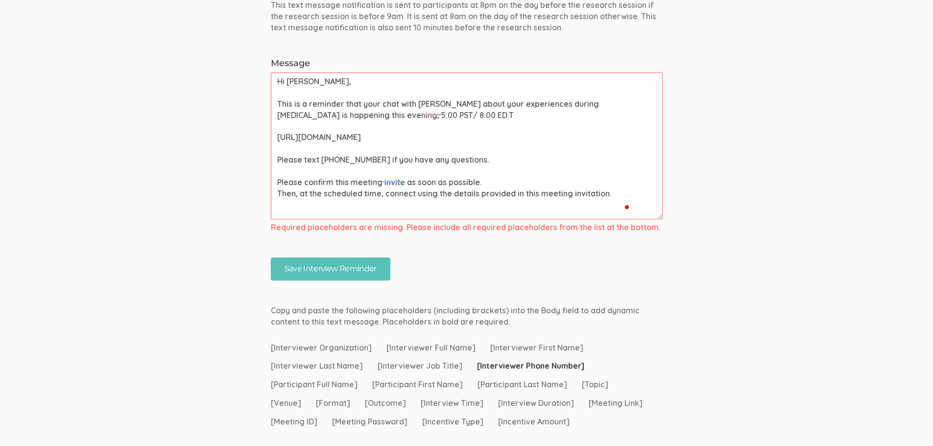
scroll to position [0, 0]
click at [447, 115] on textarea "Hi [PERSON_NAME], This is a reminder that your chat with [PERSON_NAME] about yo…" at bounding box center [467, 146] width 392 height 147
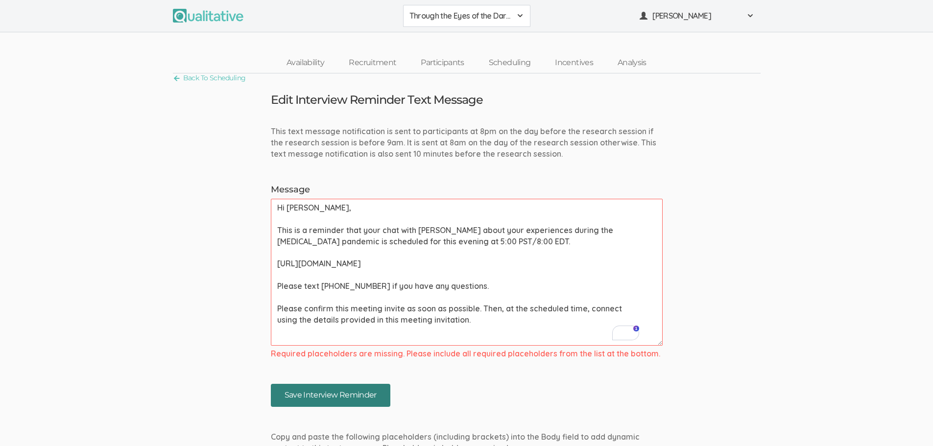
type textarea "Hi [PERSON_NAME], This is a reminder that your chat with [PERSON_NAME] about yo…"
click at [351, 391] on input "Save Interview Reminder" at bounding box center [331, 395] width 120 height 23
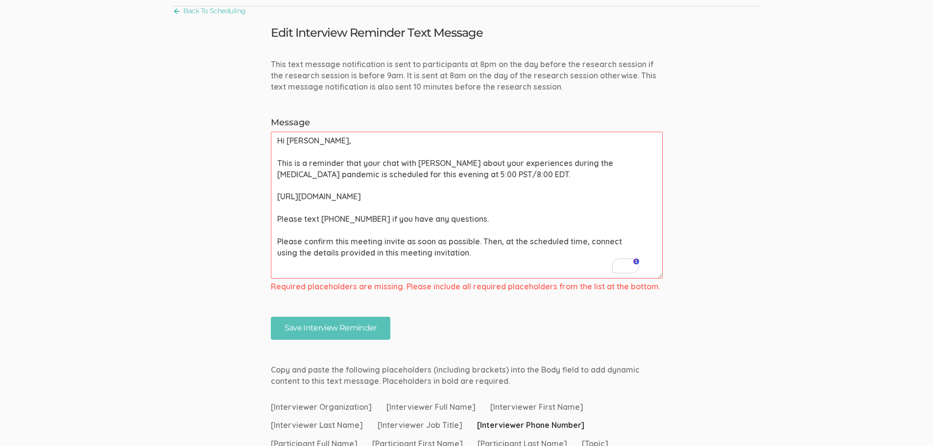
scroll to position [42, 0]
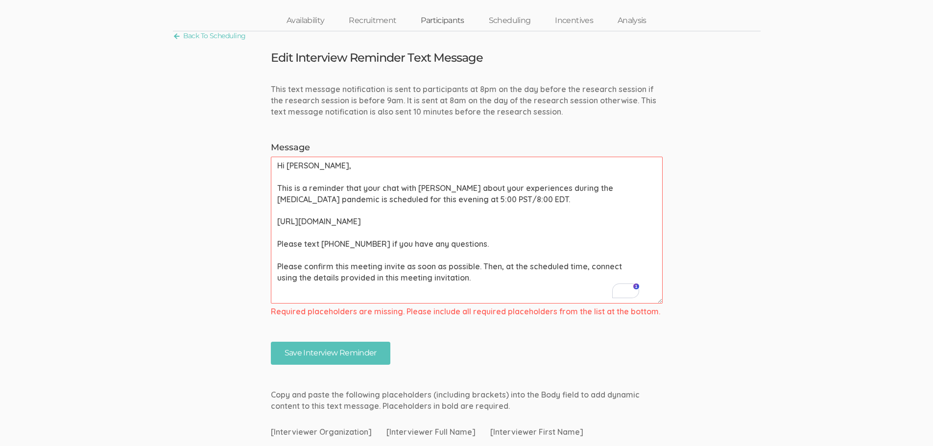
click at [451, 18] on link "Participants" at bounding box center [443, 20] width 68 height 21
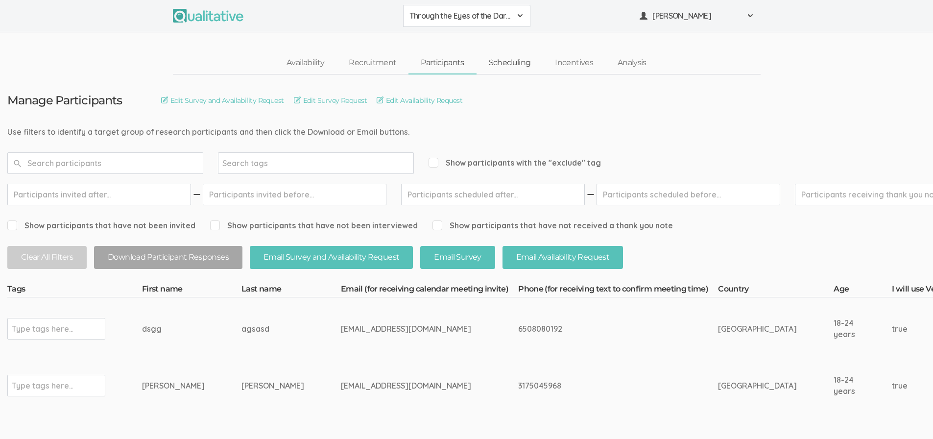
click at [502, 68] on link "Scheduling" at bounding box center [510, 62] width 67 height 21
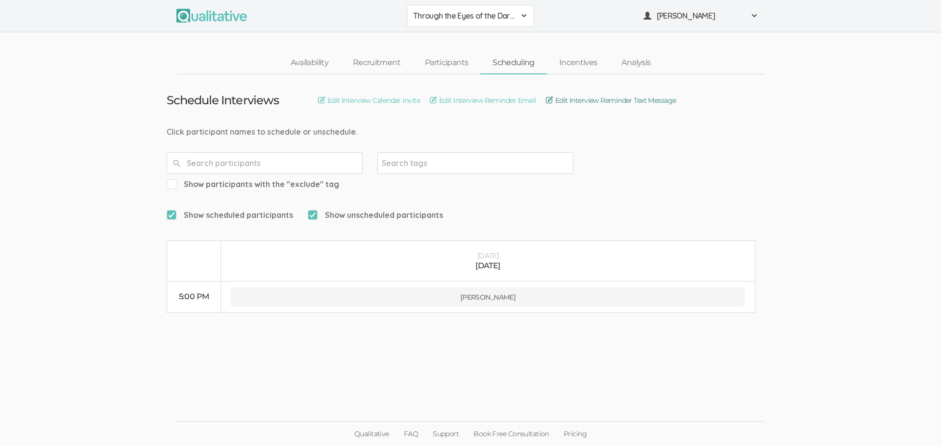
click at [571, 99] on link "Edit Interview Reminder Text Message" at bounding box center [611, 100] width 130 height 11
